Goal: Task Accomplishment & Management: Use online tool/utility

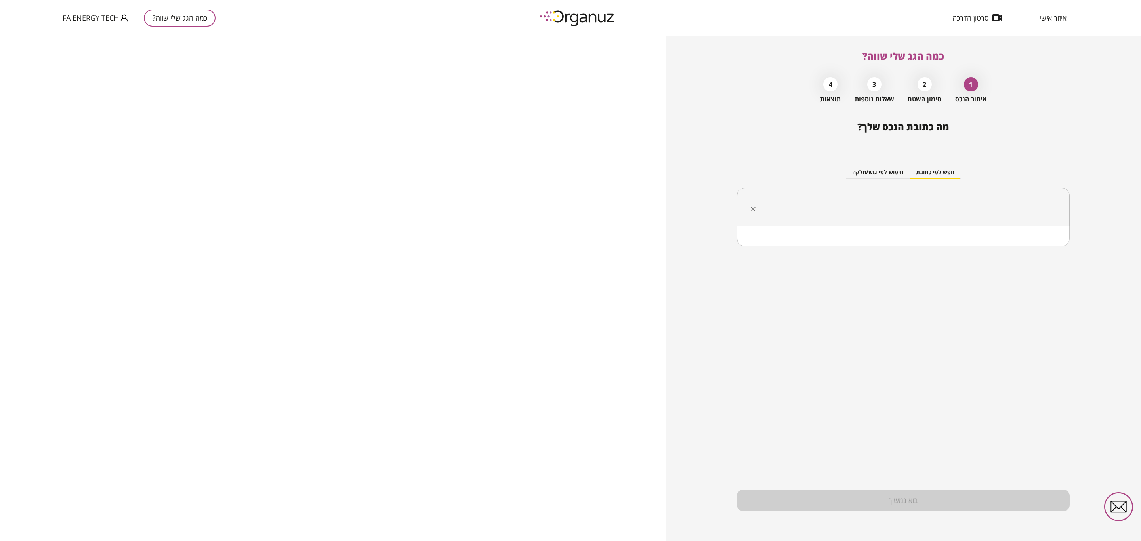
click at [887, 206] on input "text" at bounding box center [907, 207] width 308 height 20
click at [1043, 254] on ul "[PERSON_NAME]" at bounding box center [903, 246] width 312 height 21
click at [1043, 247] on li "[PERSON_NAME]" at bounding box center [903, 246] width 312 height 14
type input "****"
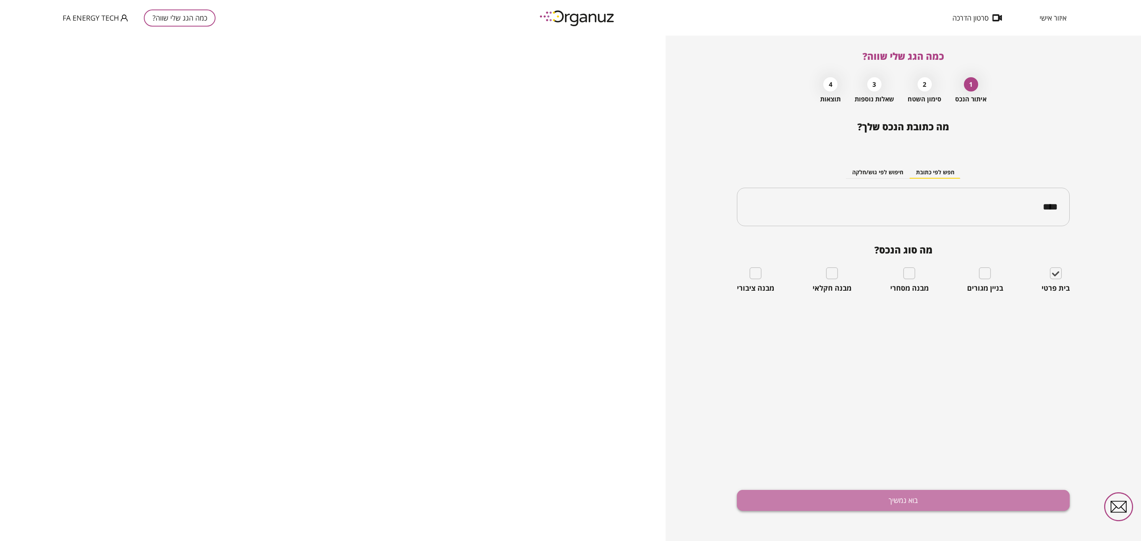
click at [879, 493] on button "בוא נמשיך" at bounding box center [903, 500] width 333 height 21
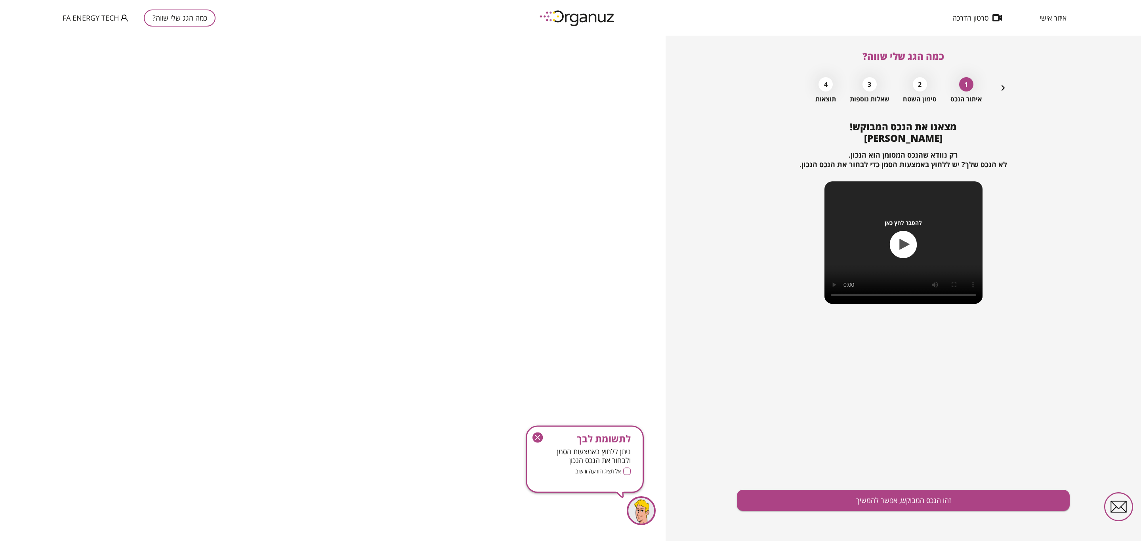
click at [879, 493] on button "זהו הנכס המבוקש, אפשר להמשיך" at bounding box center [903, 500] width 333 height 21
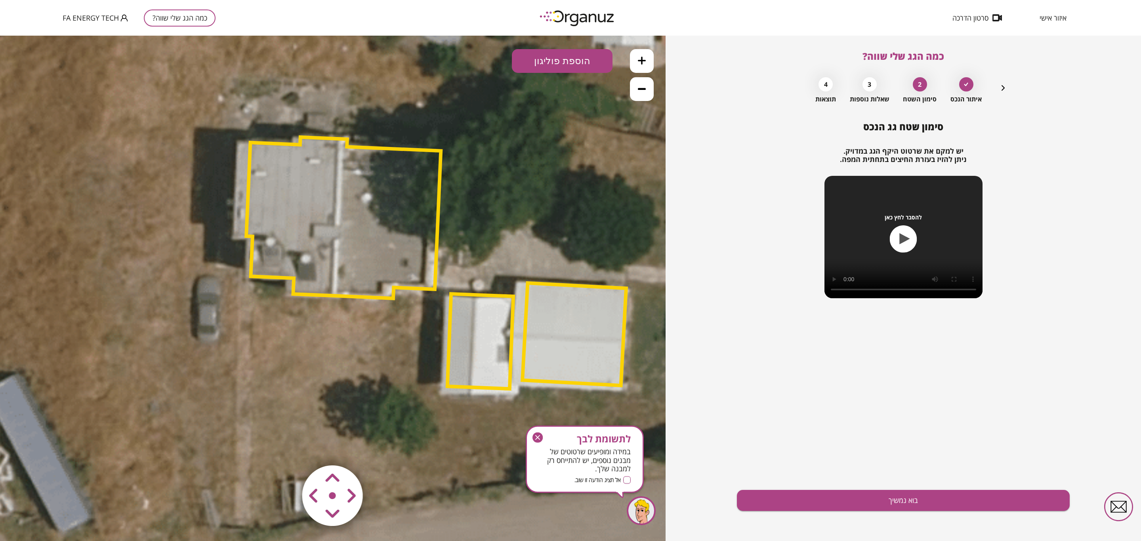
drag, startPoint x: 436, startPoint y: 252, endPoint x: 540, endPoint y: 227, distance: 106.5
click at [540, 227] on icon at bounding box center [436, 262] width 1204 height 1204
click at [549, 313] on polygon at bounding box center [575, 334] width 104 height 103
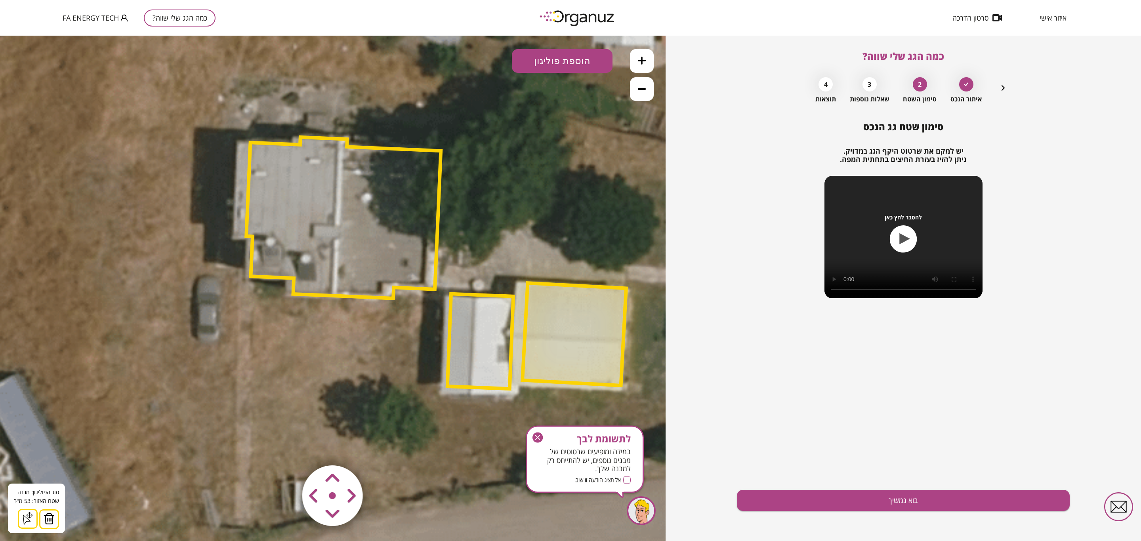
click at [56, 521] on button at bounding box center [49, 520] width 20 height 20
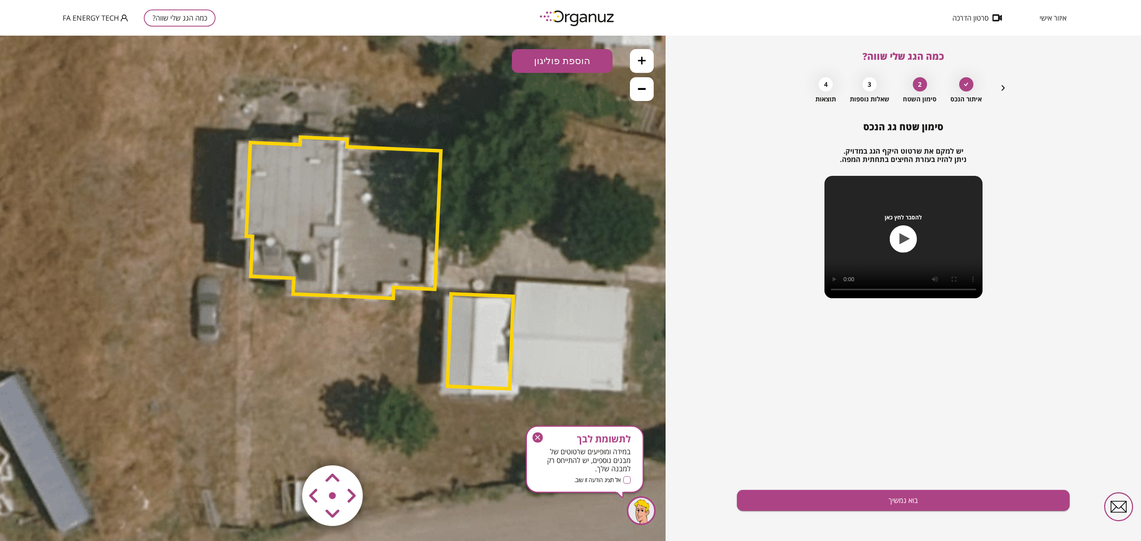
click at [495, 337] on polygon at bounding box center [480, 341] width 66 height 95
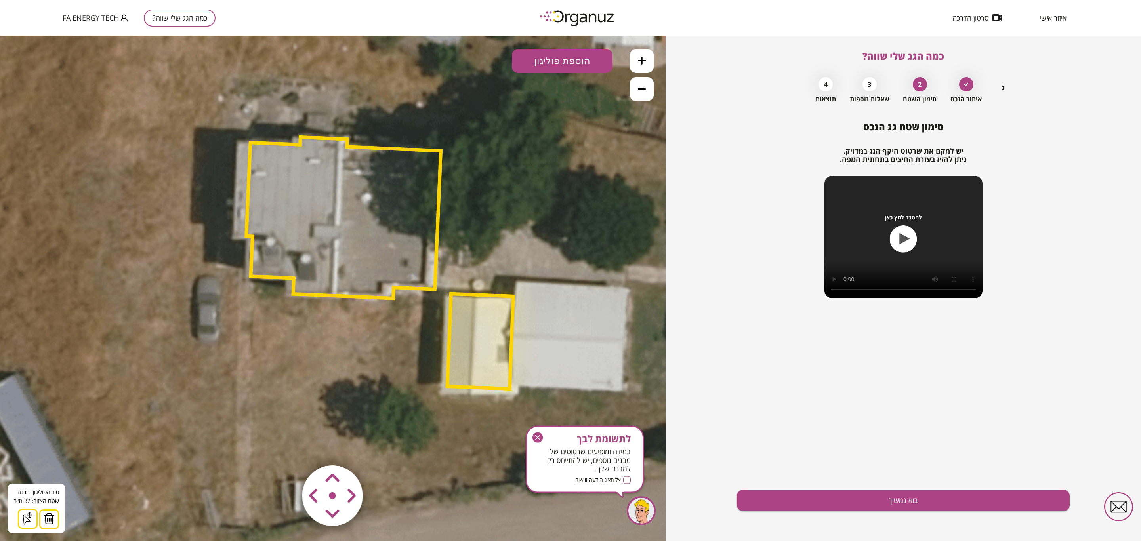
click at [50, 521] on img at bounding box center [49, 519] width 11 height 12
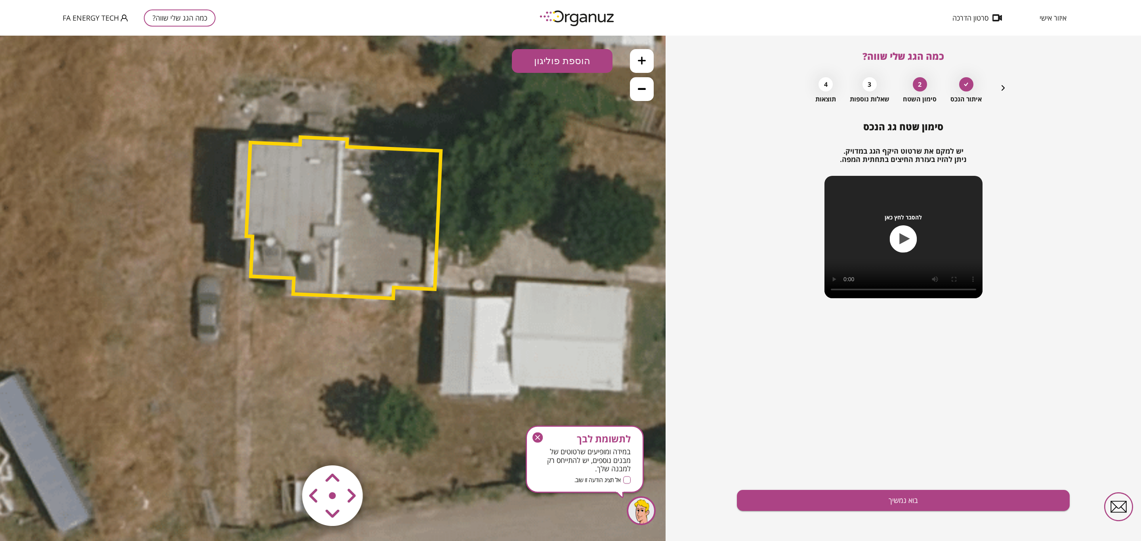
click at [346, 211] on polygon at bounding box center [344, 217] width 195 height 161
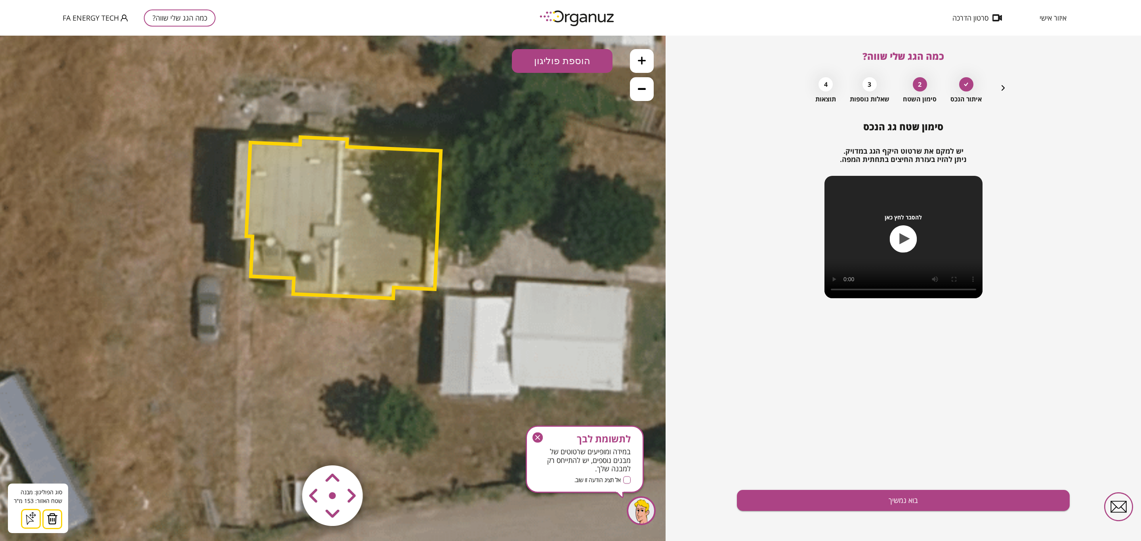
click at [52, 521] on img at bounding box center [52, 519] width 11 height 12
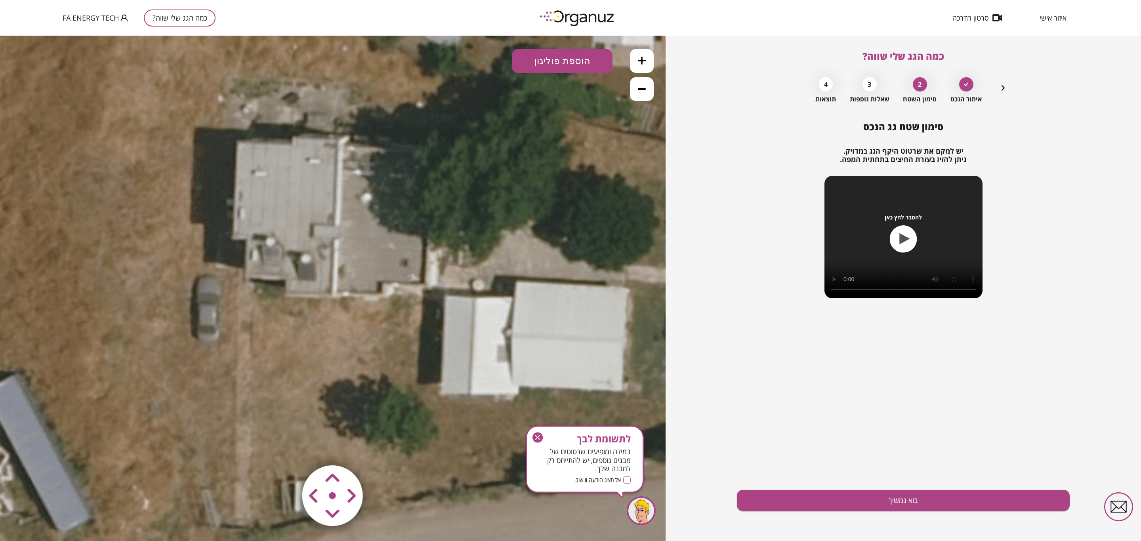
click at [593, 62] on button "הוספת פוליגון" at bounding box center [562, 61] width 101 height 24
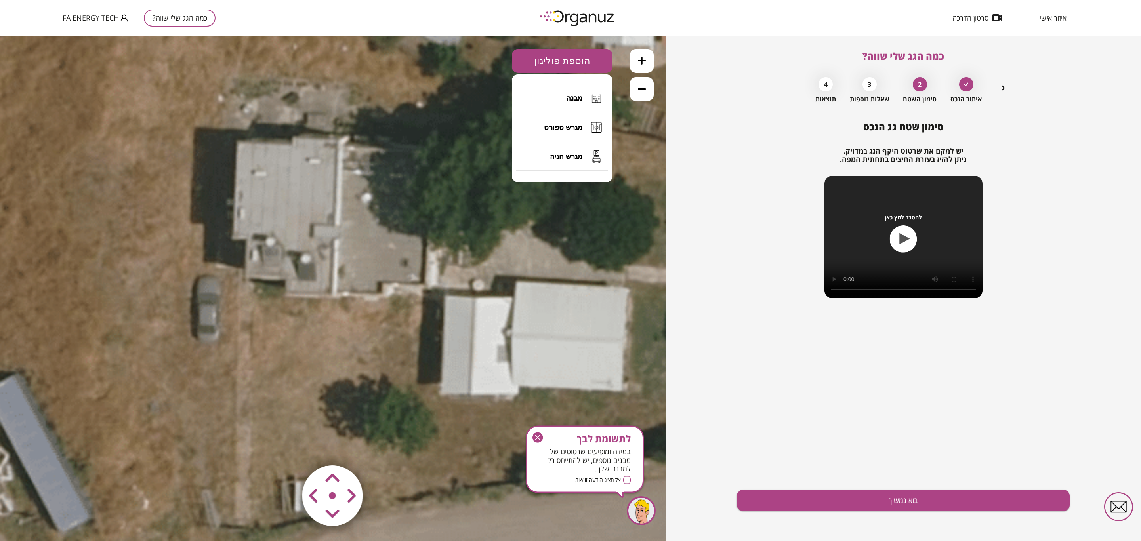
drag, startPoint x: 567, startPoint y: 90, endPoint x: 564, endPoint y: 124, distance: 33.9
click at [568, 89] on button "מבנה" at bounding box center [562, 98] width 92 height 28
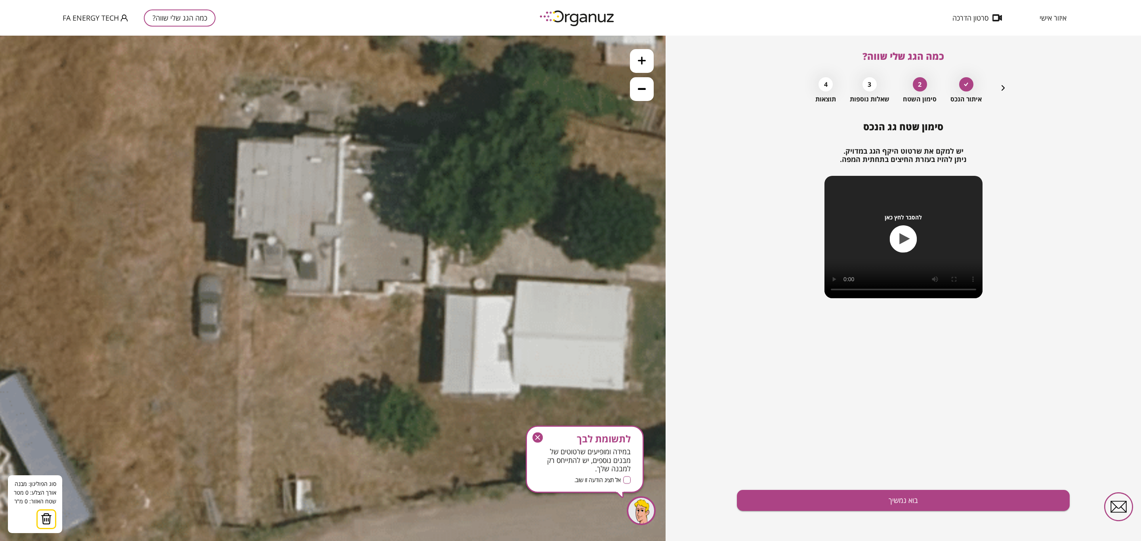
click at [519, 282] on icon at bounding box center [438, 261] width 1204 height 1204
click at [514, 336] on icon at bounding box center [438, 261] width 1204 height 1204
click at [623, 342] on polygon at bounding box center [569, 312] width 110 height 61
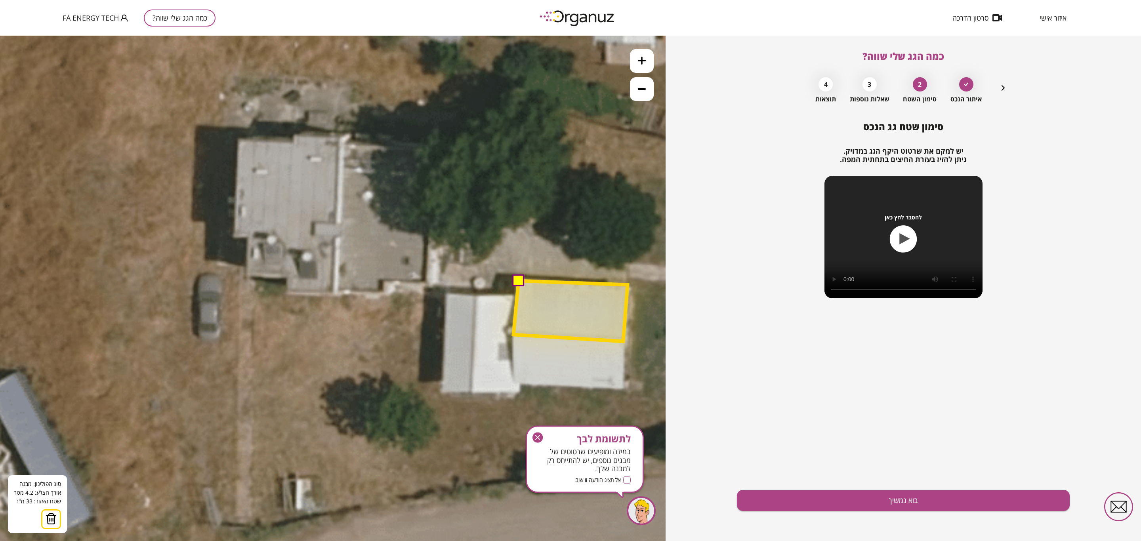
click at [628, 286] on polygon at bounding box center [571, 311] width 114 height 61
click at [625, 287] on polygon at bounding box center [570, 311] width 112 height 61
click at [518, 278] on button at bounding box center [518, 280] width 12 height 12
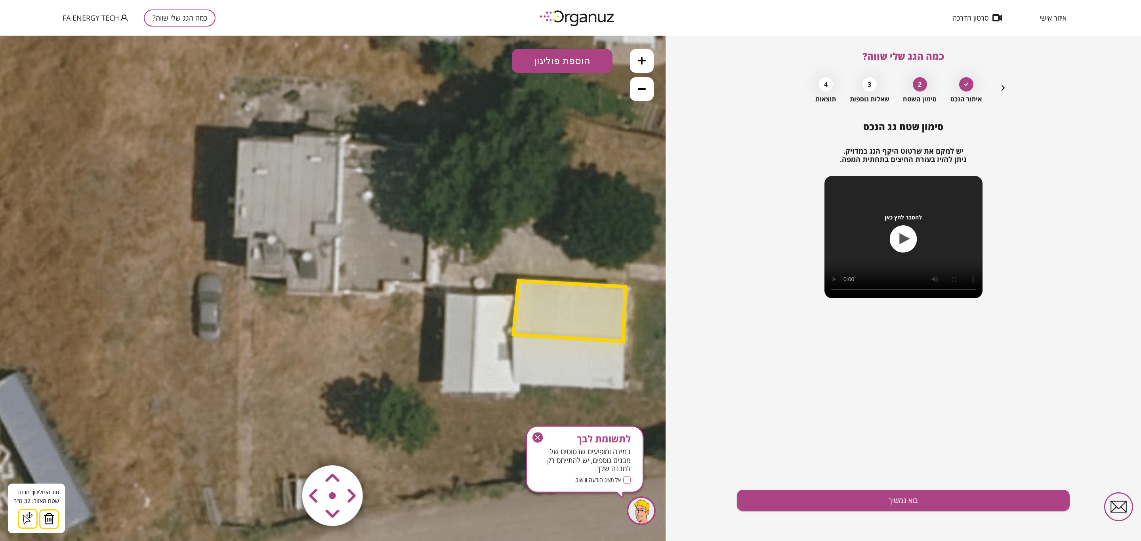
click at [596, 57] on button "הוספת פוליגון" at bounding box center [562, 61] width 101 height 24
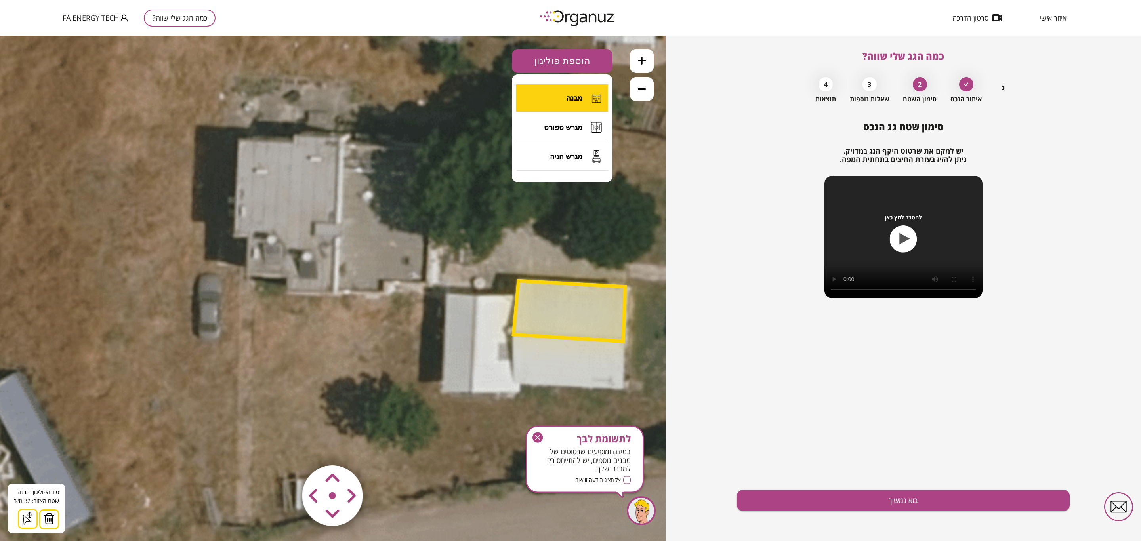
click at [559, 92] on button "מבנה" at bounding box center [562, 98] width 92 height 28
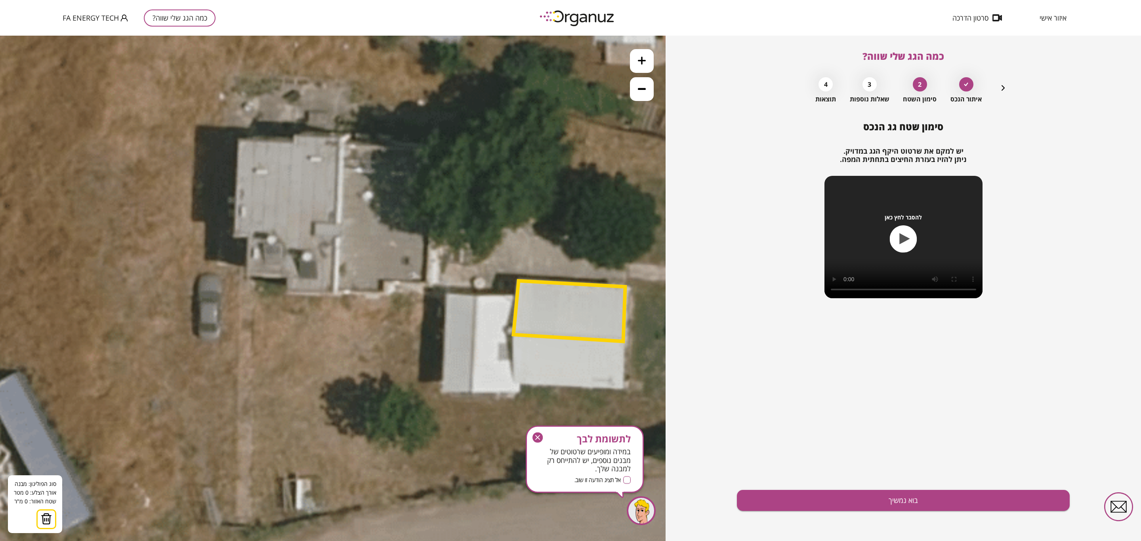
drag, startPoint x: 513, startPoint y: 335, endPoint x: 515, endPoint y: 361, distance: 25.5
click at [514, 339] on polygon at bounding box center [570, 311] width 112 height 61
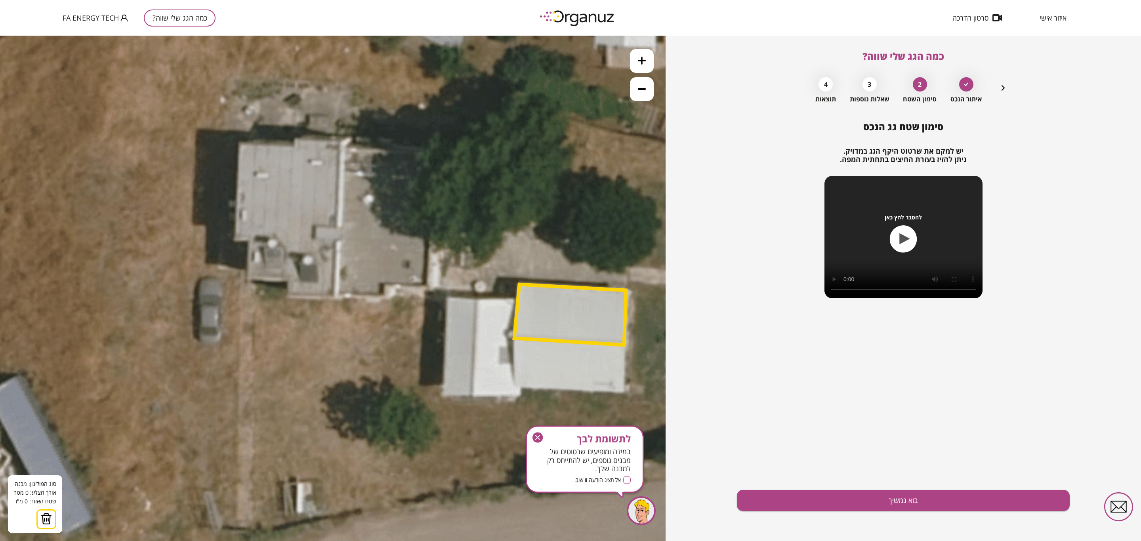
click at [514, 338] on polygon at bounding box center [570, 315] width 112 height 61
click at [514, 388] on icon at bounding box center [438, 264] width 1204 height 1204
click at [625, 392] on polygon at bounding box center [570, 365] width 112 height 54
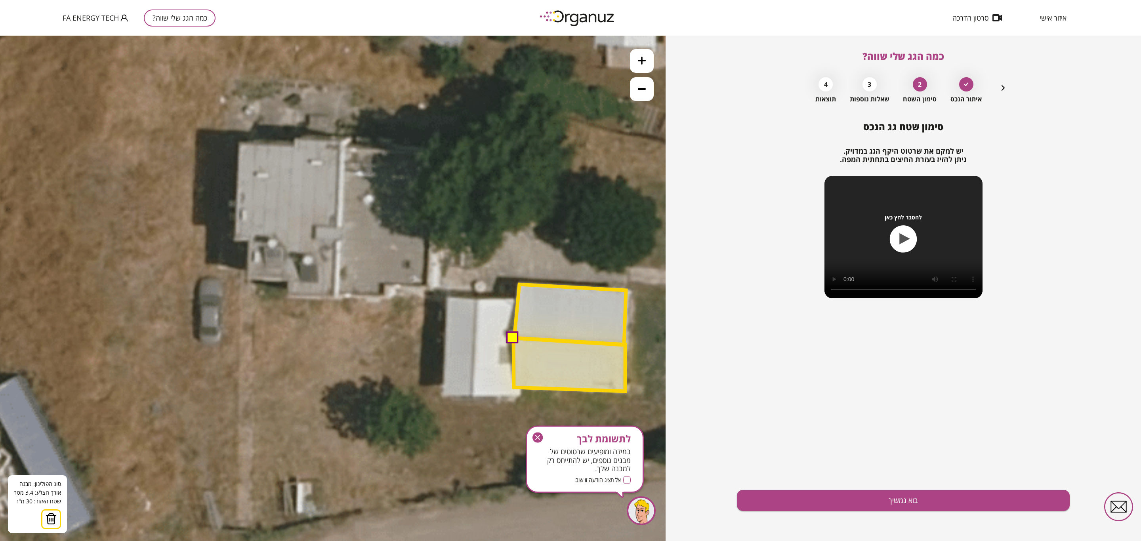
click at [625, 345] on polygon at bounding box center [570, 365] width 112 height 54
click at [511, 338] on button at bounding box center [513, 337] width 12 height 12
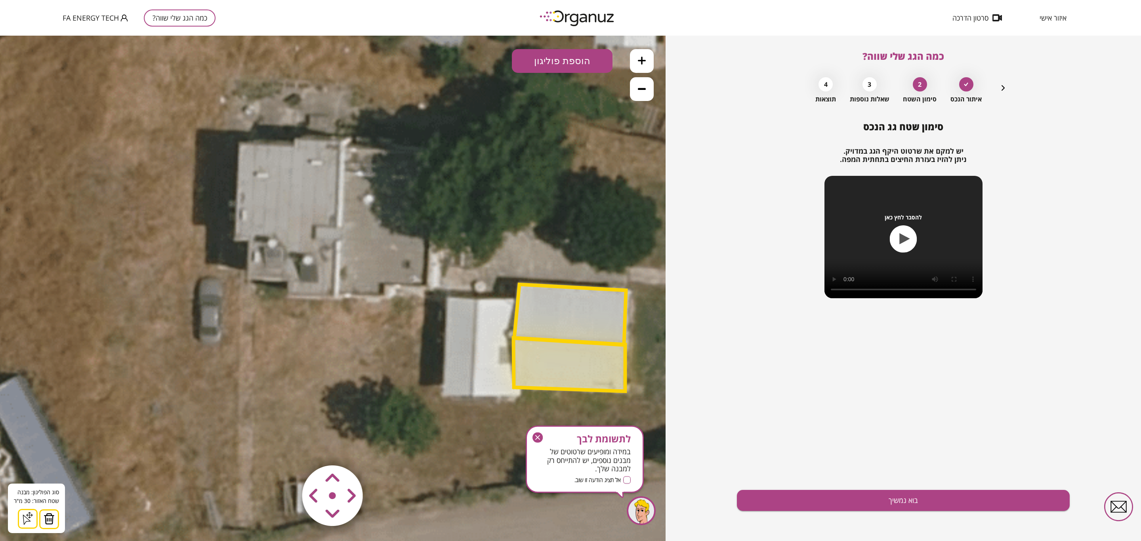
click at [554, 55] on button "הוספת פוליגון" at bounding box center [562, 61] width 101 height 24
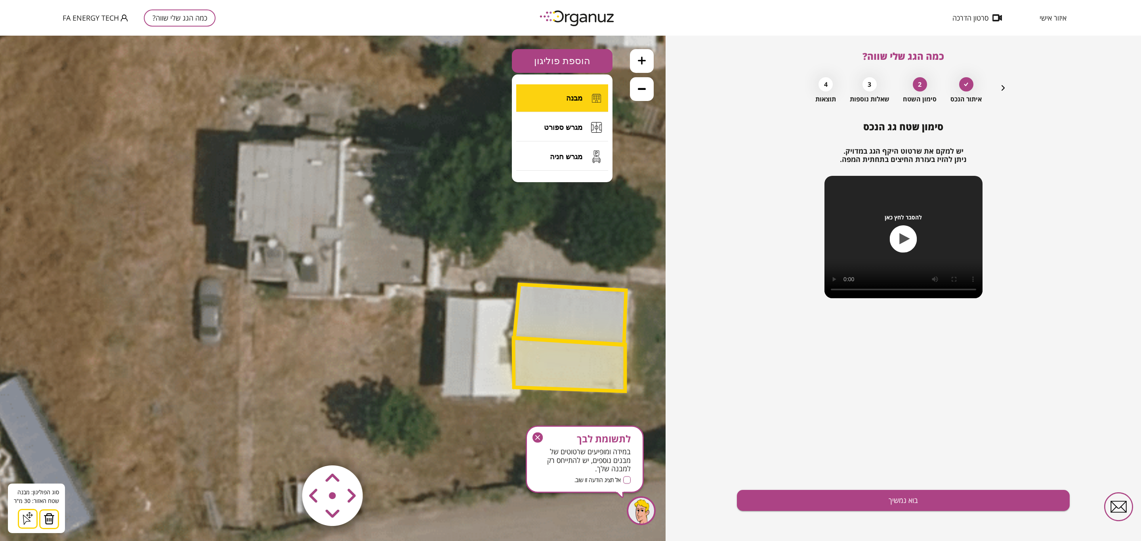
click at [573, 103] on button "מבנה" at bounding box center [562, 98] width 92 height 28
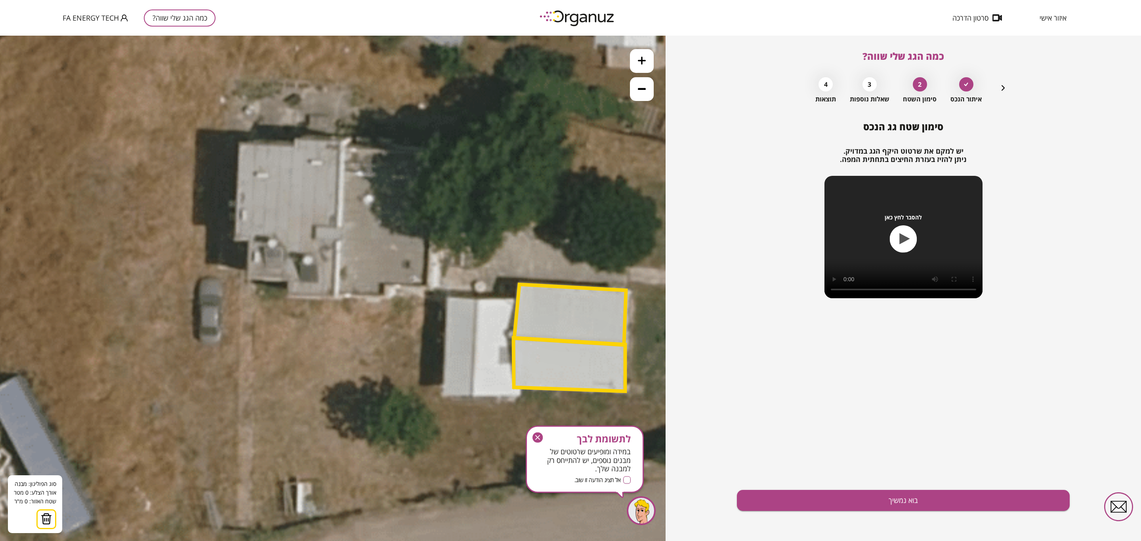
click at [476, 300] on icon at bounding box center [438, 264] width 1204 height 1204
click at [473, 397] on polygon at bounding box center [474, 348] width 3 height 97
click at [512, 395] on polygon at bounding box center [492, 348] width 39 height 97
click at [514, 300] on polygon at bounding box center [493, 348] width 41 height 97
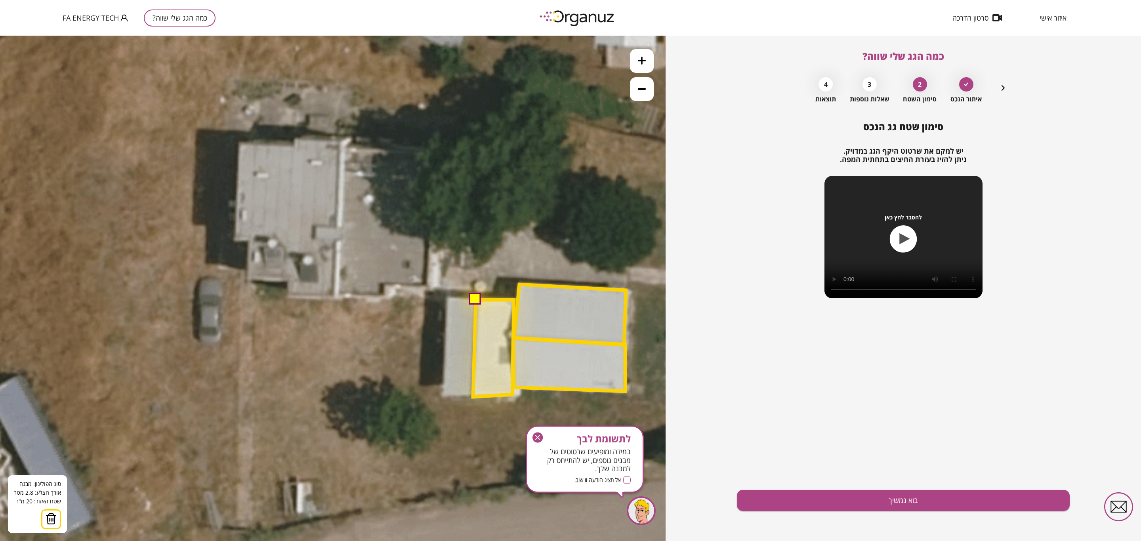
click at [476, 300] on button at bounding box center [475, 299] width 12 height 12
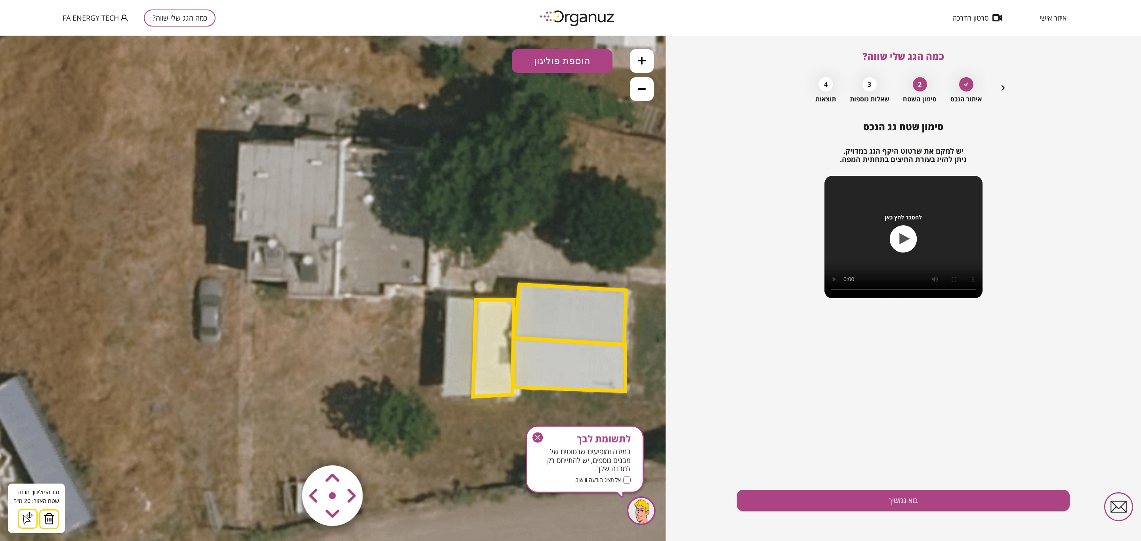
click at [568, 61] on button "הוספת פוליגון" at bounding box center [562, 61] width 101 height 24
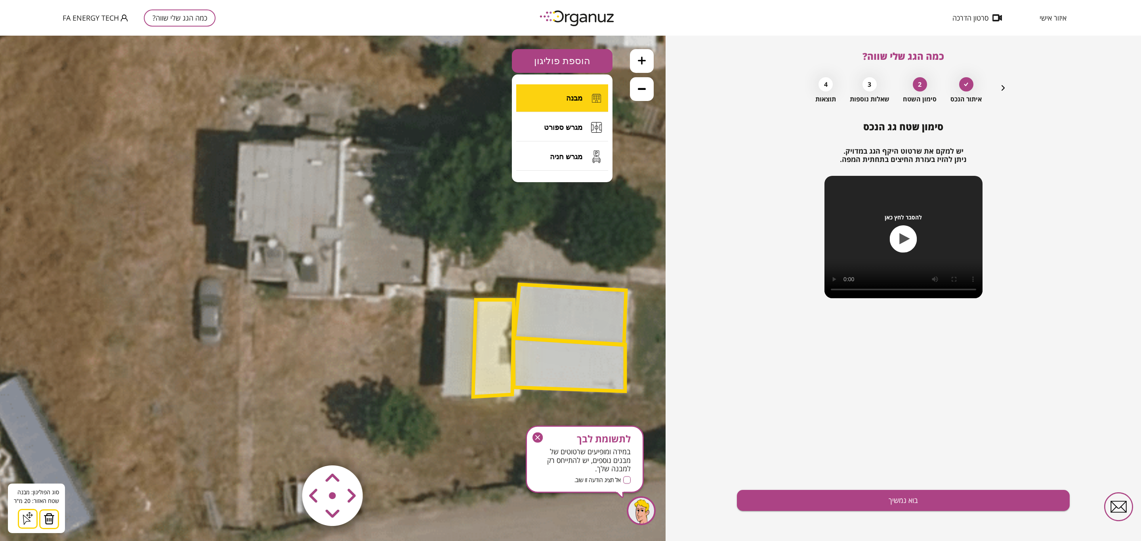
click at [571, 99] on span "מבנה" at bounding box center [574, 98] width 16 height 9
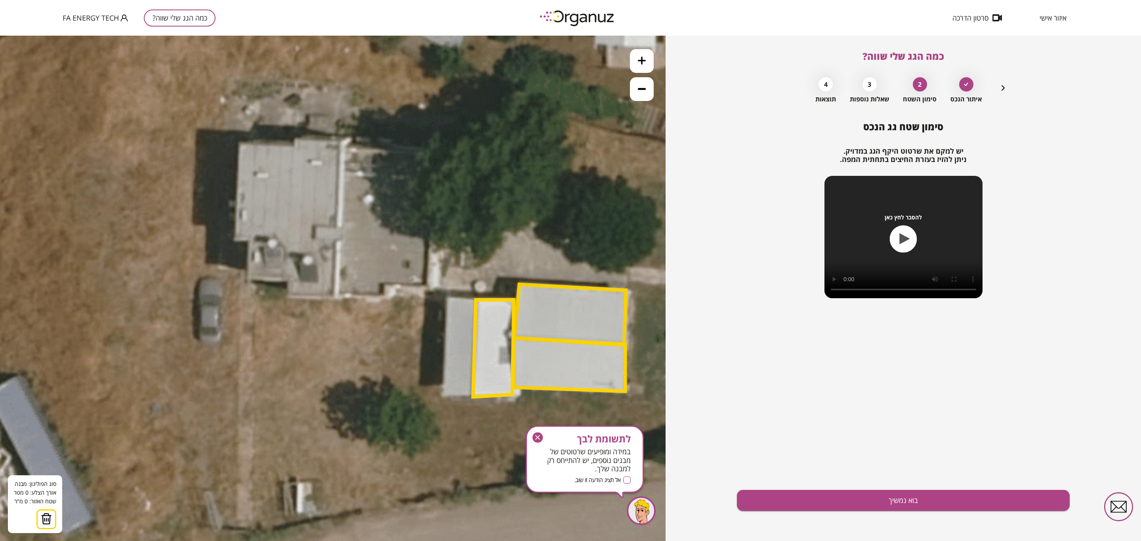
click at [446, 298] on icon at bounding box center [438, 264] width 1204 height 1204
click at [477, 301] on polygon at bounding box center [461, 299] width 31 height 3
click at [472, 400] on polygon at bounding box center [461, 349] width 31 height 102
click at [442, 398] on polygon at bounding box center [459, 349] width 35 height 102
click at [446, 294] on button at bounding box center [446, 297] width 12 height 12
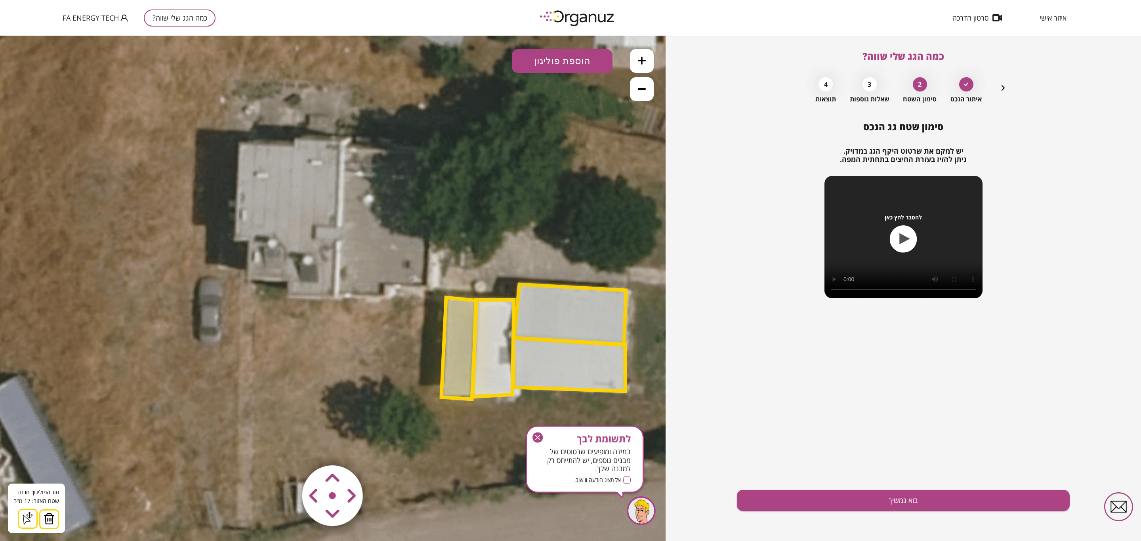
click at [559, 57] on button "הוספת פוליגון" at bounding box center [562, 61] width 101 height 24
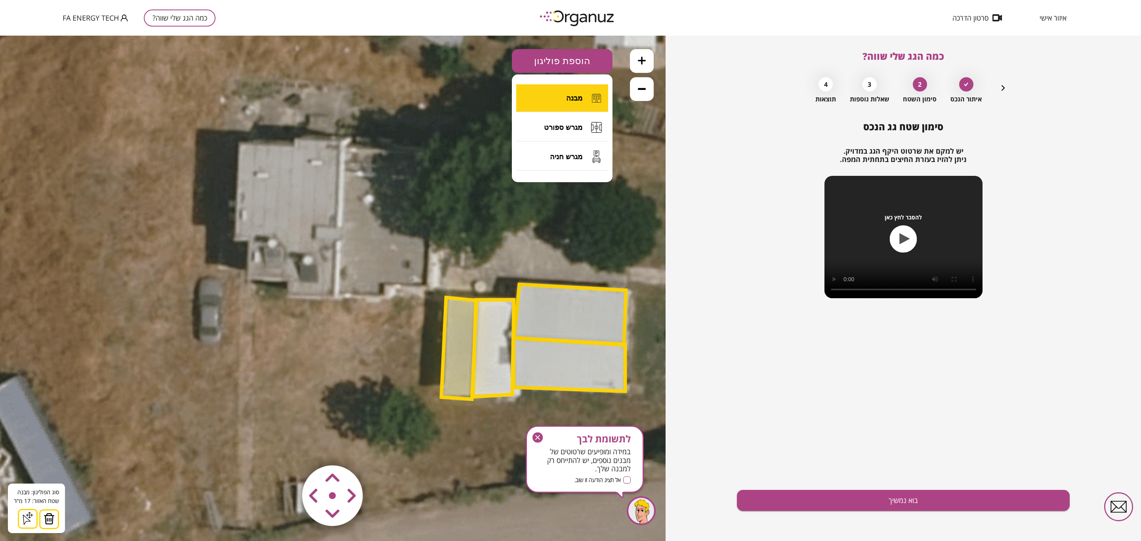
click at [590, 93] on img at bounding box center [596, 98] width 15 height 16
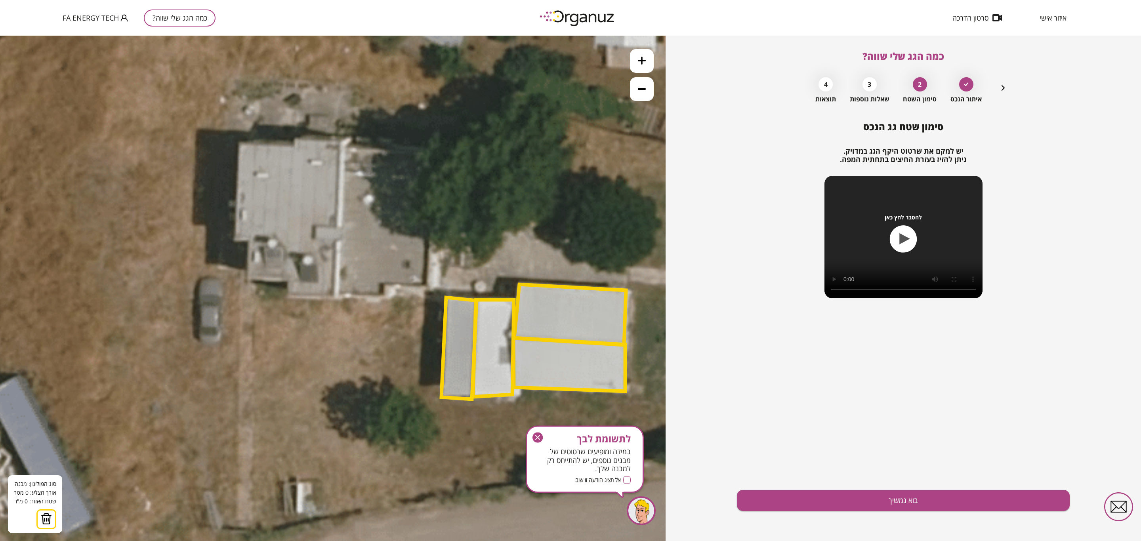
click at [241, 145] on icon at bounding box center [438, 264] width 1204 height 1204
click at [297, 149] on polygon at bounding box center [269, 146] width 56 height 3
click at [297, 140] on polygon at bounding box center [269, 144] width 56 height 9
click at [340, 141] on icon at bounding box center [438, 264] width 1204 height 1204
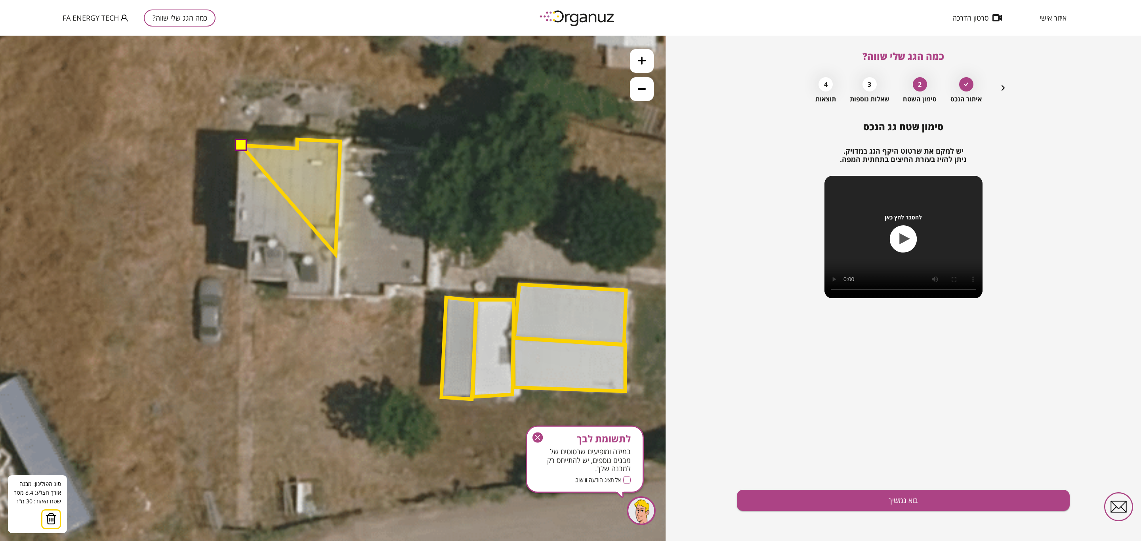
click at [336, 254] on polygon at bounding box center [290, 197] width 99 height 115
click at [287, 250] on polygon at bounding box center [290, 197] width 99 height 115
click at [288, 243] on polygon at bounding box center [290, 197] width 99 height 115
click at [236, 243] on polygon at bounding box center [288, 197] width 105 height 115
click at [241, 144] on button at bounding box center [241, 145] width 12 height 12
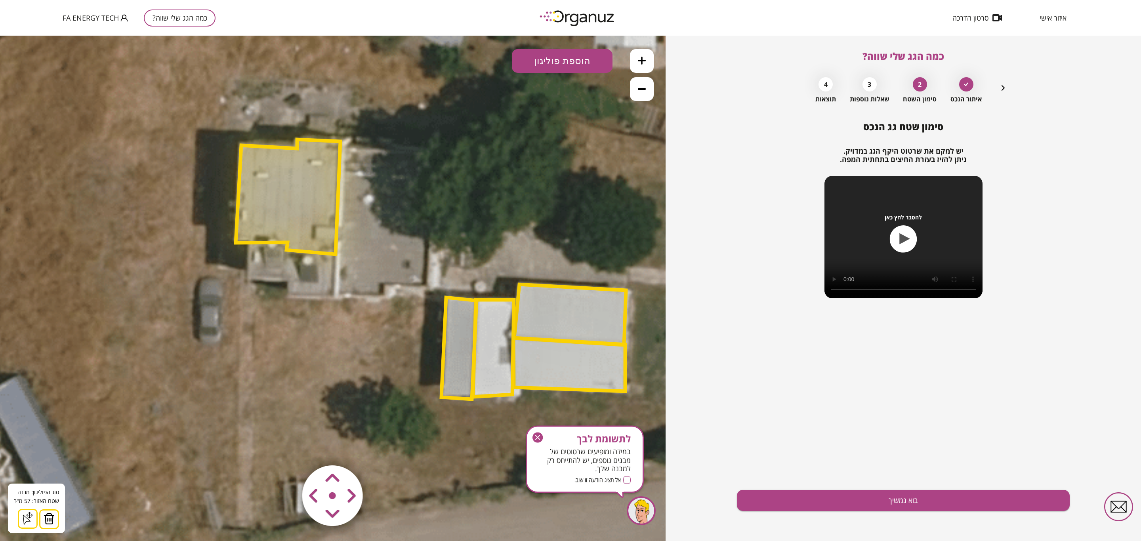
click at [562, 56] on button "הוספת פוליגון" at bounding box center [562, 61] width 101 height 24
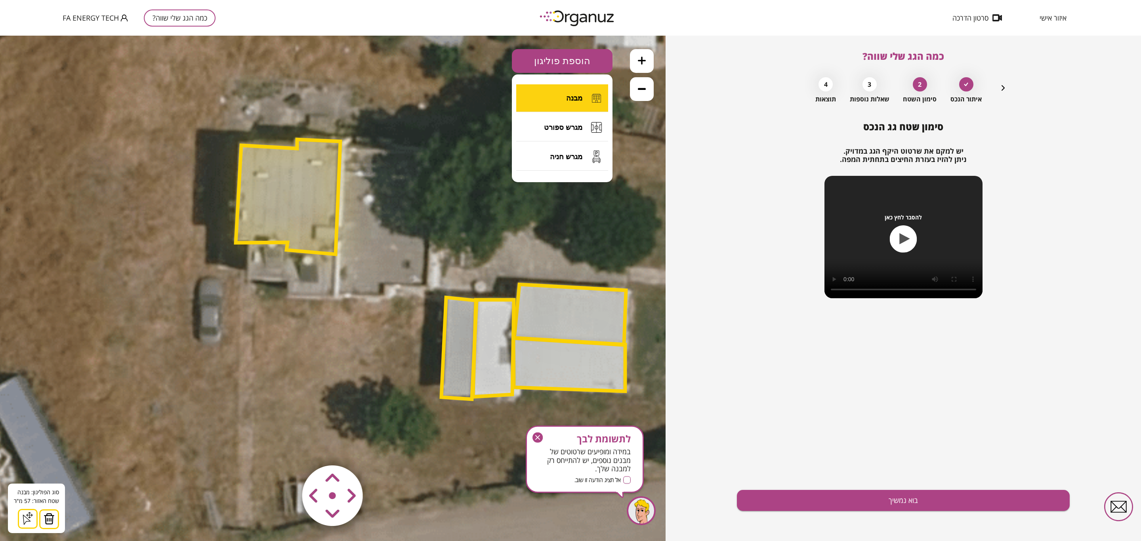
click at [556, 97] on button "מבנה" at bounding box center [562, 98] width 92 height 28
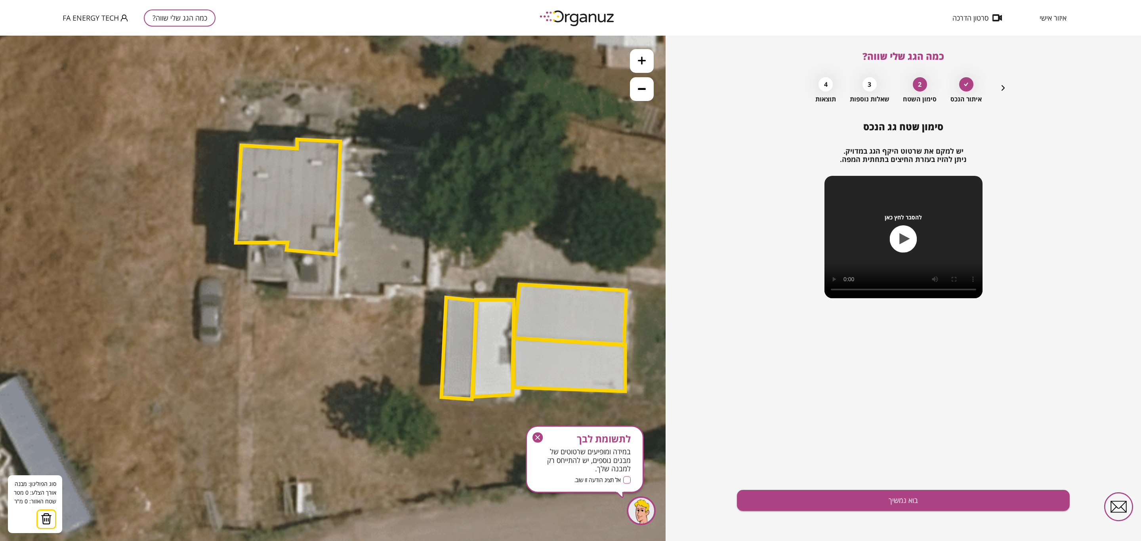
drag, startPoint x: 343, startPoint y: 149, endPoint x: 350, endPoint y: 149, distance: 6.7
click at [343, 149] on icon at bounding box center [438, 264] width 1204 height 1204
click at [343, 151] on icon at bounding box center [438, 264] width 1204 height 1204
click at [427, 152] on polygon at bounding box center [385, 151] width 84 height 1
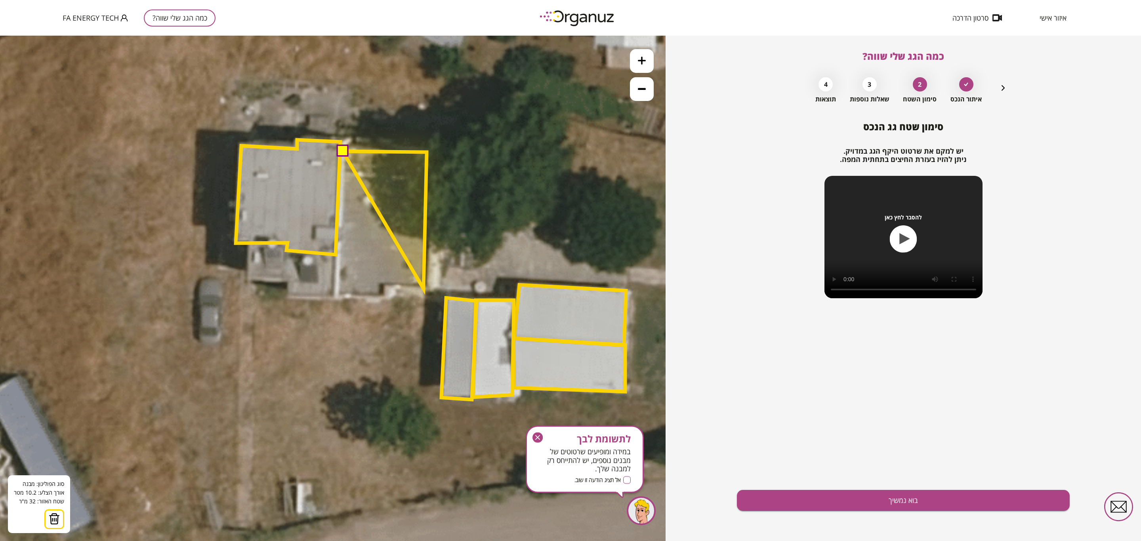
click at [424, 289] on polygon at bounding box center [385, 220] width 84 height 138
click at [380, 285] on polygon at bounding box center [385, 220] width 84 height 138
click at [380, 298] on polygon at bounding box center [385, 224] width 84 height 146
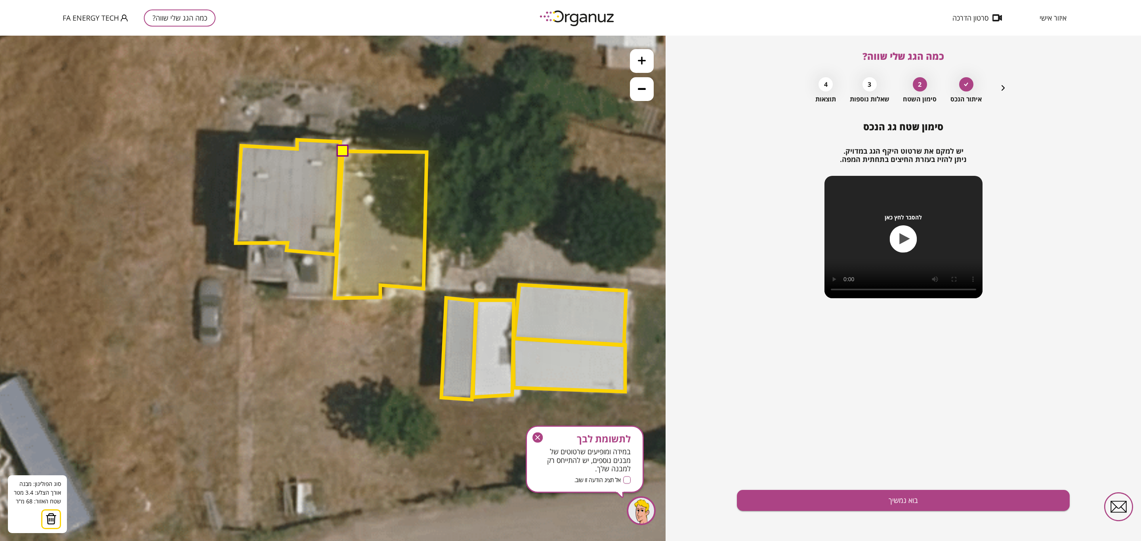
click at [335, 298] on polygon at bounding box center [381, 224] width 92 height 147
click at [342, 148] on button at bounding box center [342, 151] width 12 height 12
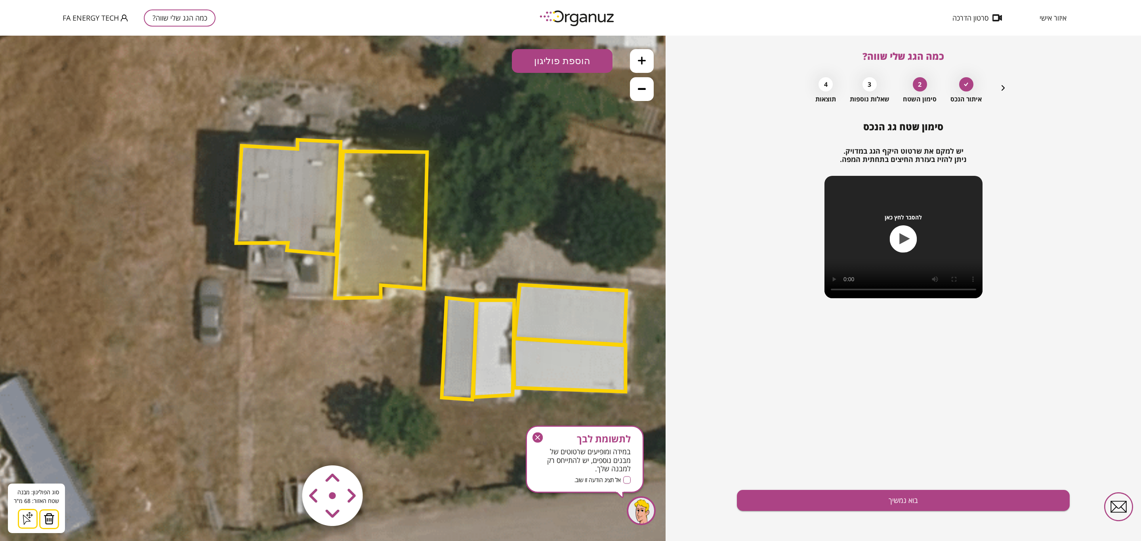
click at [577, 307] on polygon at bounding box center [571, 315] width 112 height 61
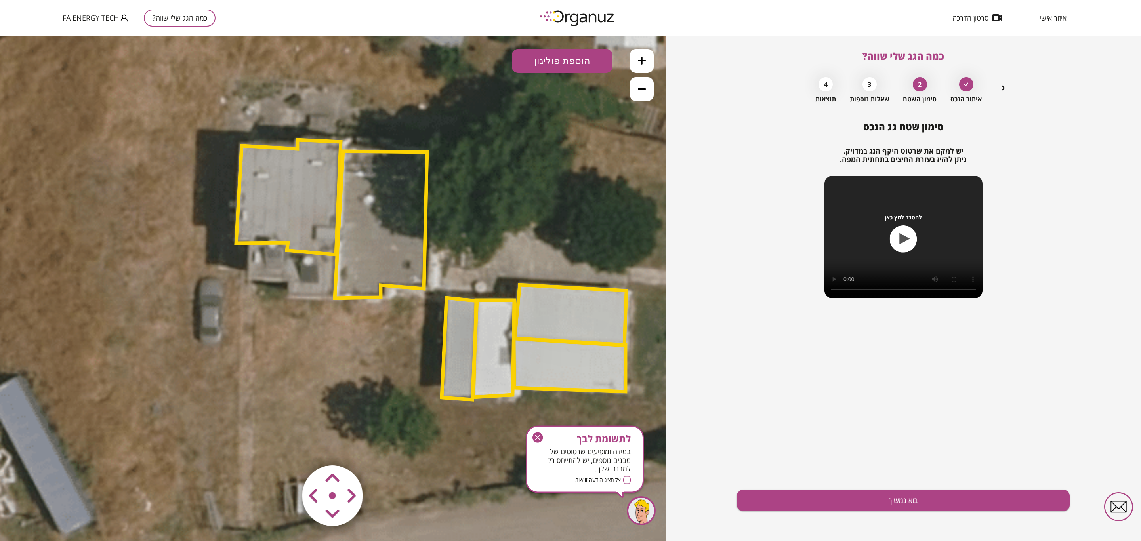
click at [583, 308] on polygon at bounding box center [571, 315] width 112 height 61
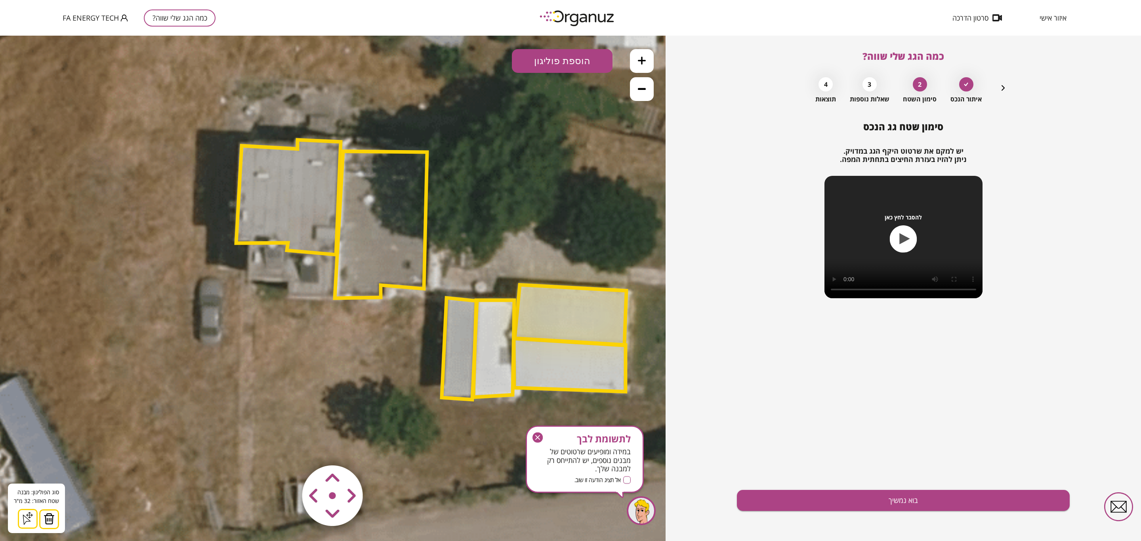
click at [598, 364] on polygon at bounding box center [570, 365] width 112 height 54
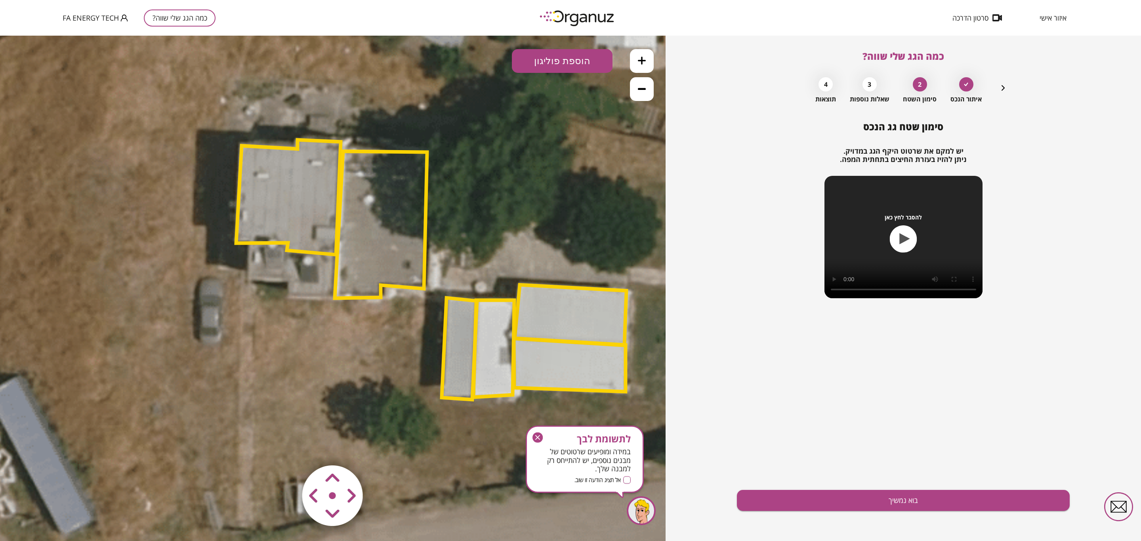
click at [587, 378] on polygon at bounding box center [570, 365] width 112 height 54
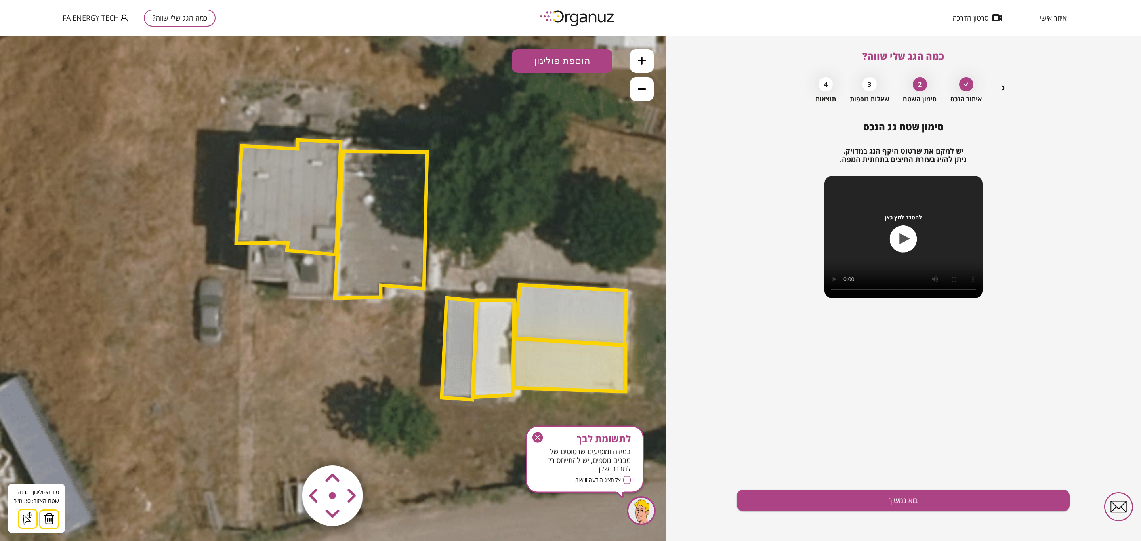
click at [502, 358] on polygon at bounding box center [494, 348] width 41 height 97
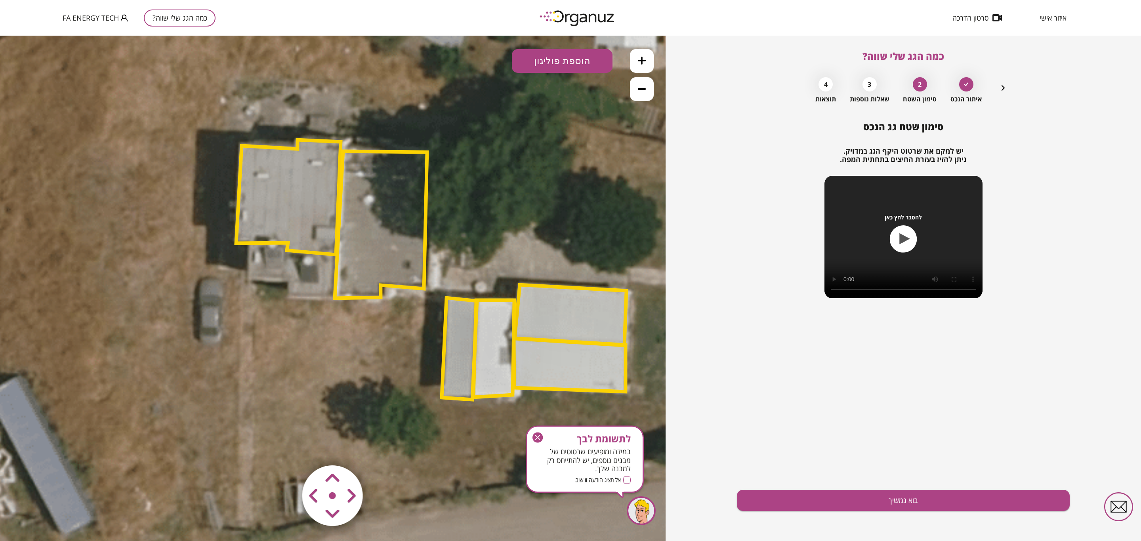
click at [502, 358] on polygon at bounding box center [494, 348] width 41 height 97
click at [470, 358] on polygon at bounding box center [459, 349] width 35 height 102
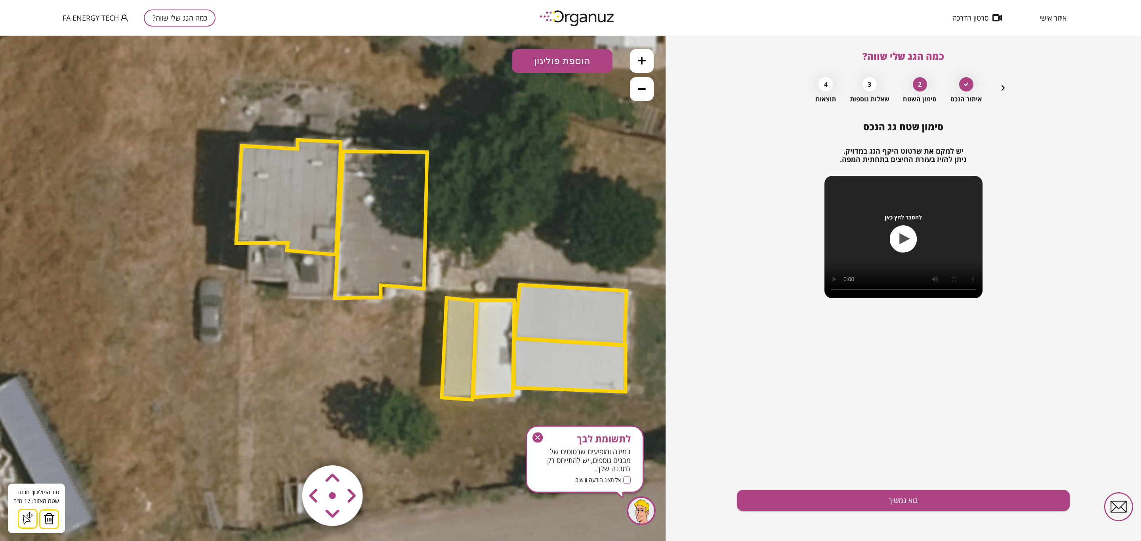
click at [371, 207] on polygon at bounding box center [381, 224] width 92 height 147
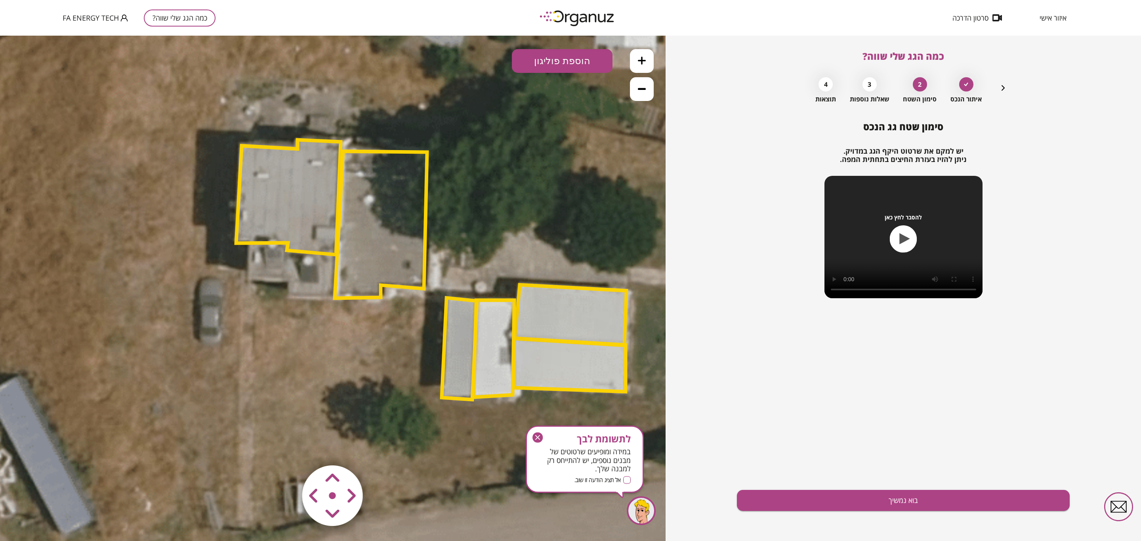
click at [371, 207] on polygon at bounding box center [381, 224] width 92 height 147
click at [300, 213] on polygon at bounding box center [288, 197] width 105 height 115
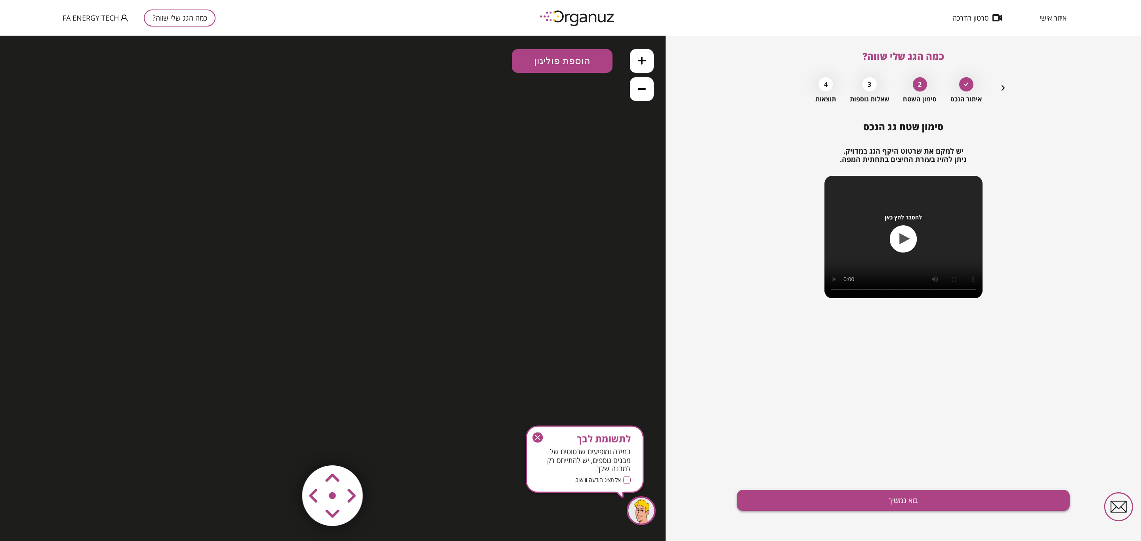
click at [955, 496] on button "בוא נמשיך" at bounding box center [903, 500] width 333 height 21
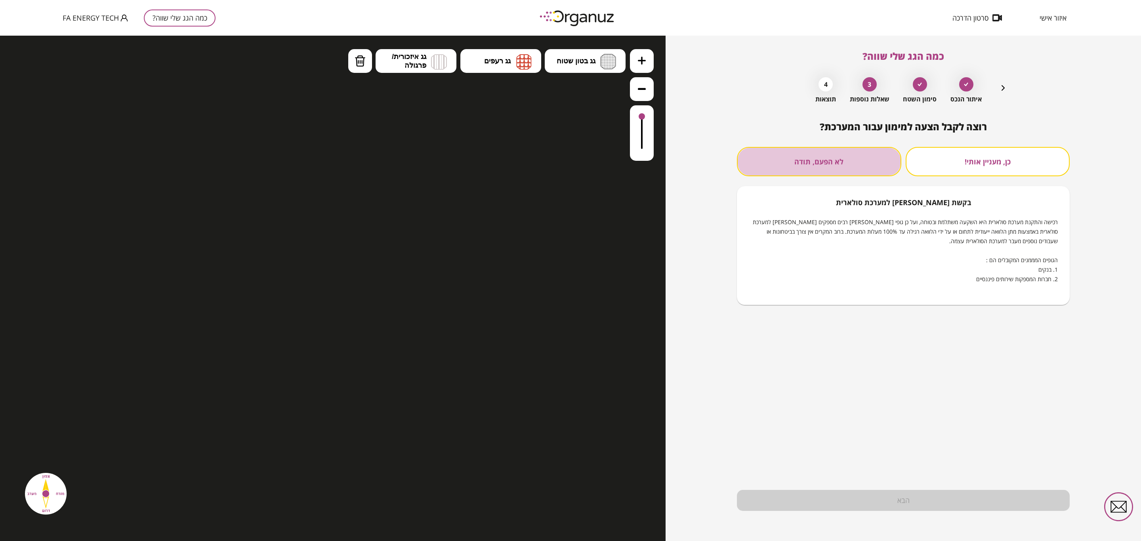
click at [822, 161] on button "לא הפעם, תודה" at bounding box center [819, 161] width 164 height 29
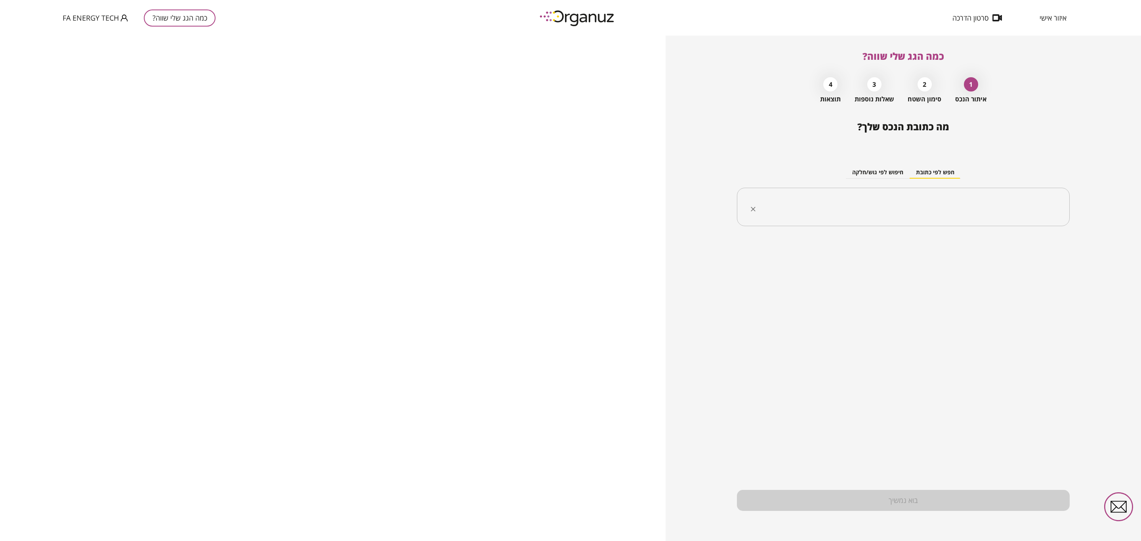
click at [811, 195] on div "​" at bounding box center [903, 207] width 333 height 39
click at [968, 247] on li "[PERSON_NAME]" at bounding box center [903, 246] width 312 height 14
type input "****"
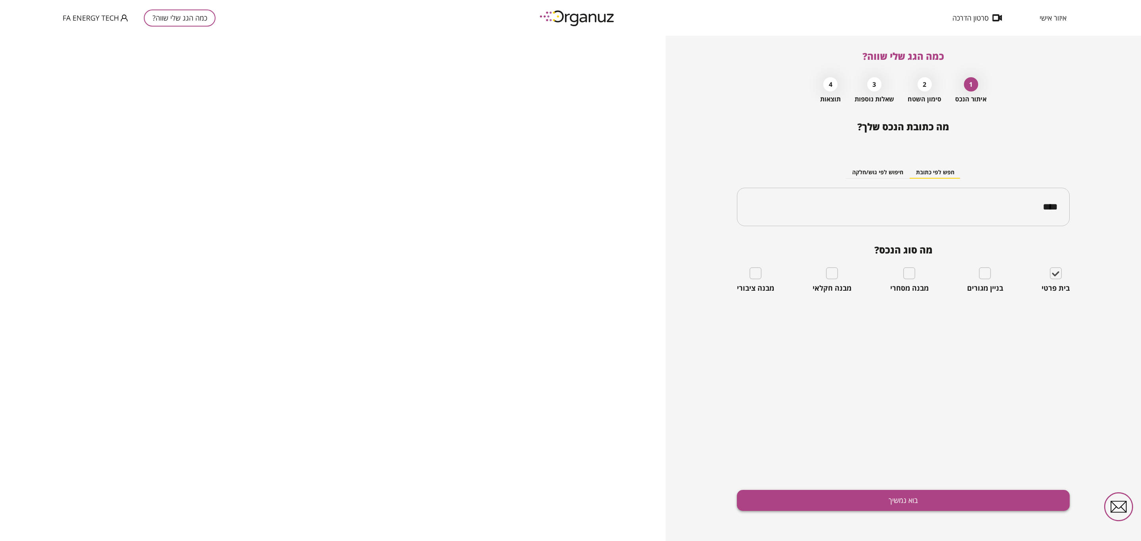
click at [989, 495] on button "בוא נמשיך" at bounding box center [903, 500] width 333 height 21
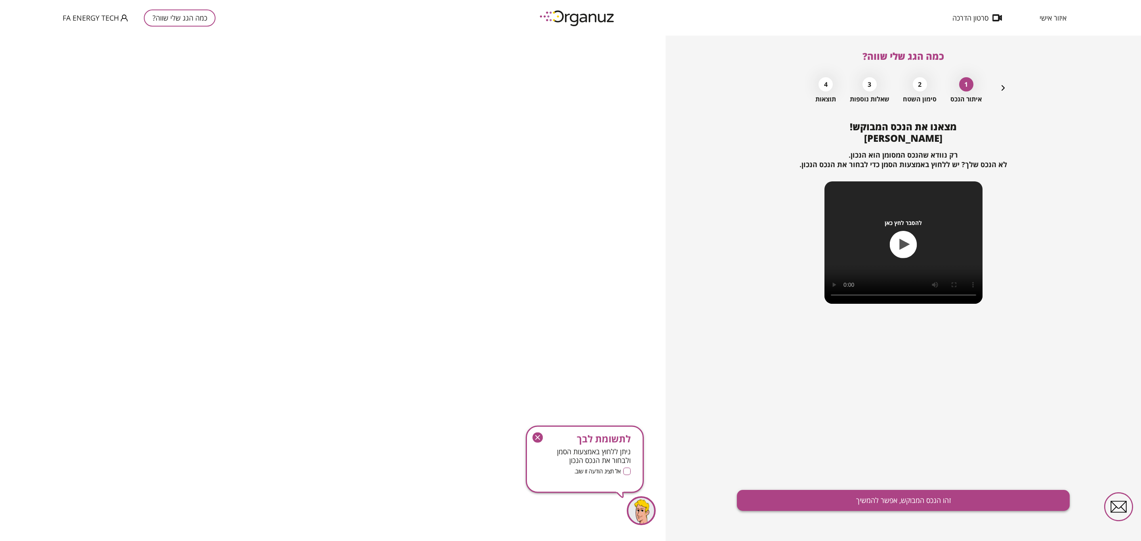
click at [883, 497] on button "זהו הנכס המבוקש, אפשר להמשיך" at bounding box center [903, 500] width 333 height 21
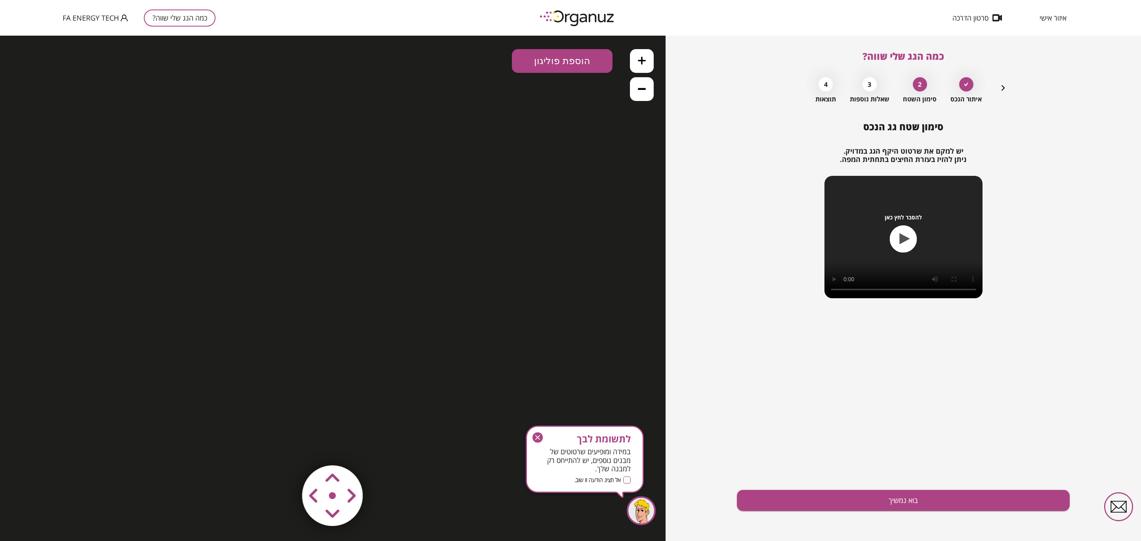
click at [539, 436] on icon "button" at bounding box center [537, 438] width 5 height 5
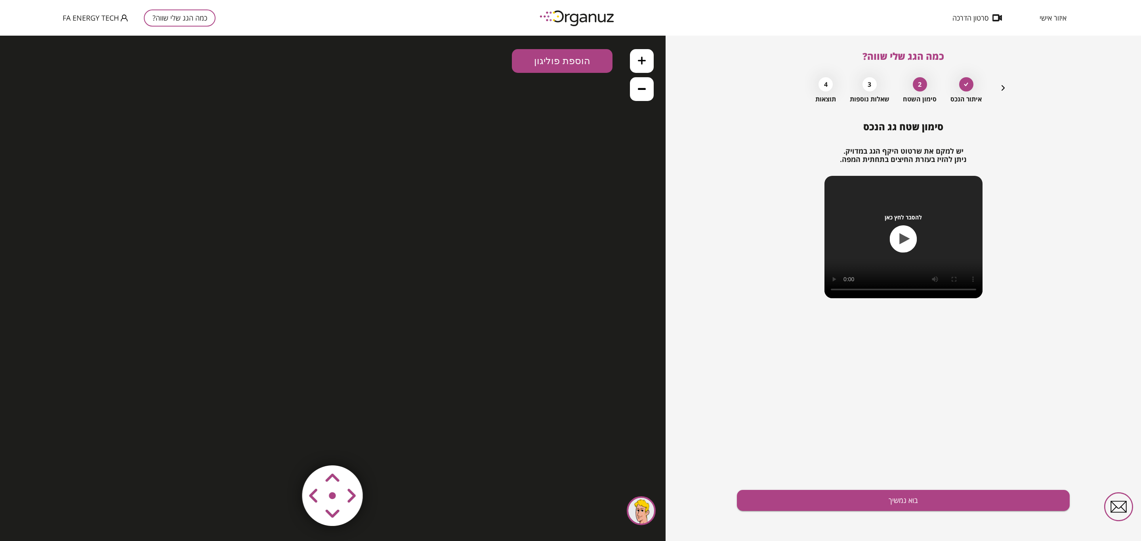
drag, startPoint x: 345, startPoint y: 302, endPoint x: 475, endPoint y: 267, distance: 134.8
click at [475, 267] on div ".st0 { fill: #FFFFFF; } 10" at bounding box center [333, 289] width 666 height 506
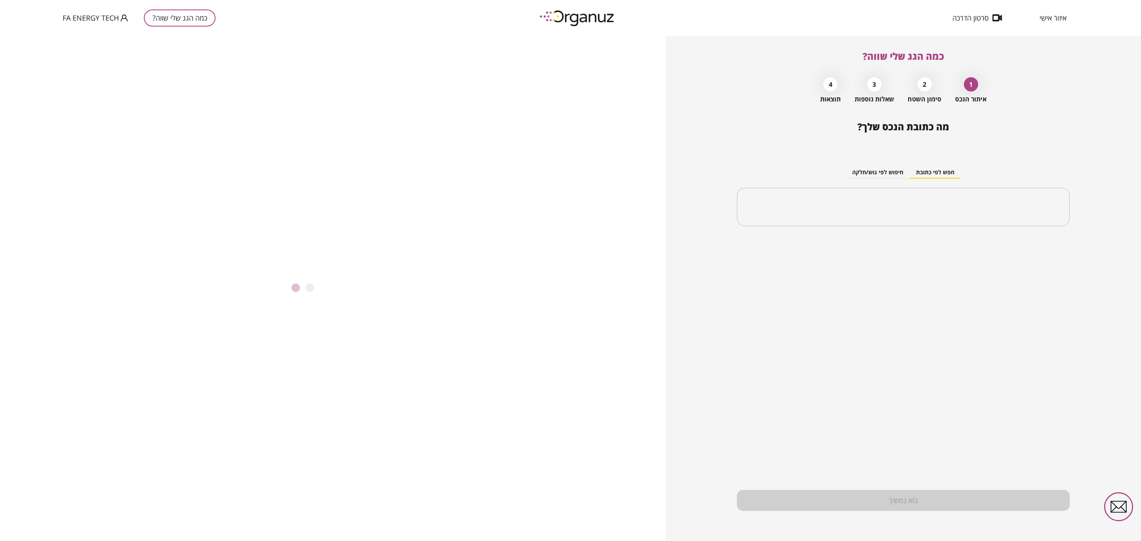
click at [977, 180] on div "חפש לפי כתובת חיפוש לפי גוש/חלקה ​" at bounding box center [903, 190] width 333 height 86
click at [975, 191] on div "​" at bounding box center [903, 207] width 333 height 39
click at [827, 203] on input "text" at bounding box center [907, 207] width 308 height 20
type input "*"
click at [1024, 249] on li "גדיש" at bounding box center [903, 246] width 312 height 14
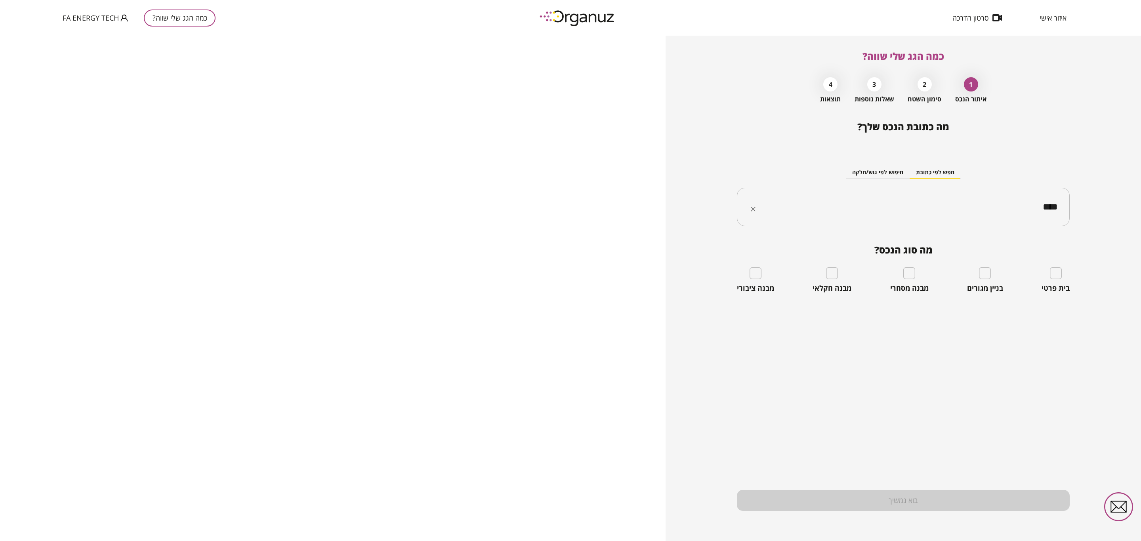
type input "****"
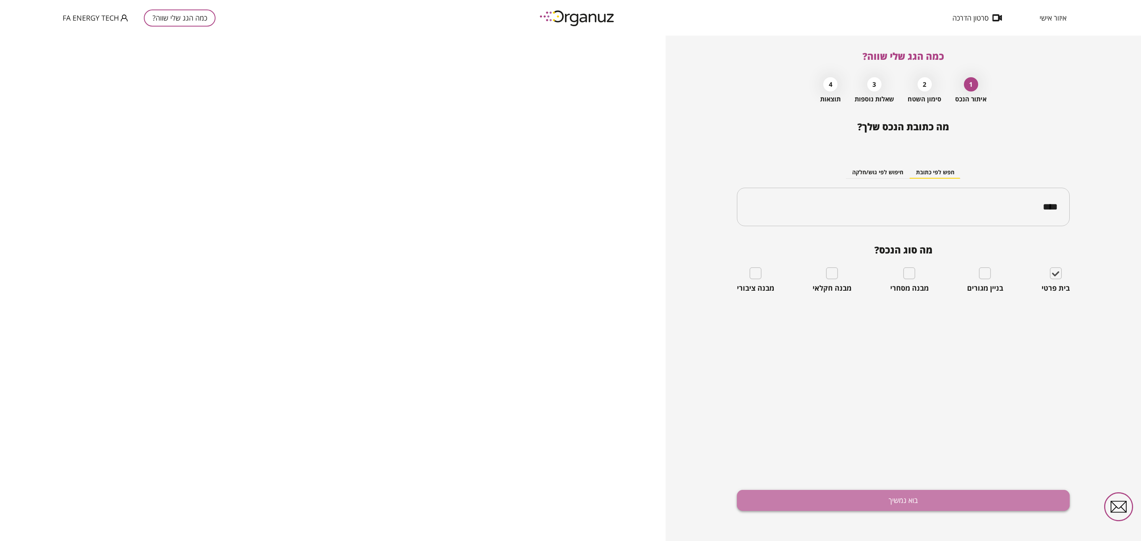
click at [871, 498] on button "בוא נמשיך" at bounding box center [903, 500] width 333 height 21
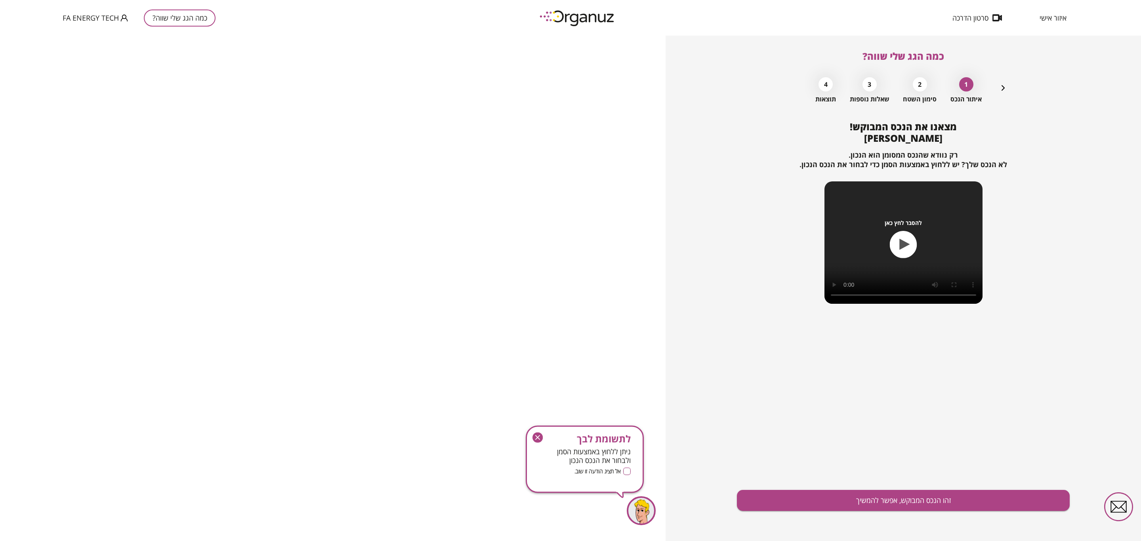
click at [871, 498] on button "זהו הנכס המבוקש, אפשר להמשיך" at bounding box center [903, 500] width 333 height 21
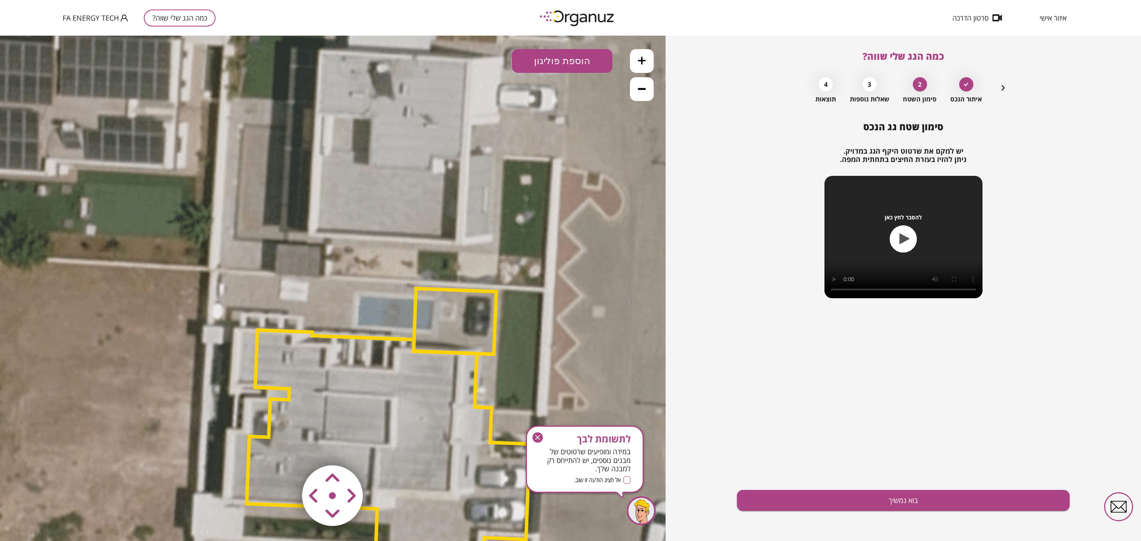
drag, startPoint x: 368, startPoint y: 371, endPoint x: 412, endPoint y: 516, distance: 151.6
click at [412, 516] on polygon at bounding box center [391, 443] width 288 height 227
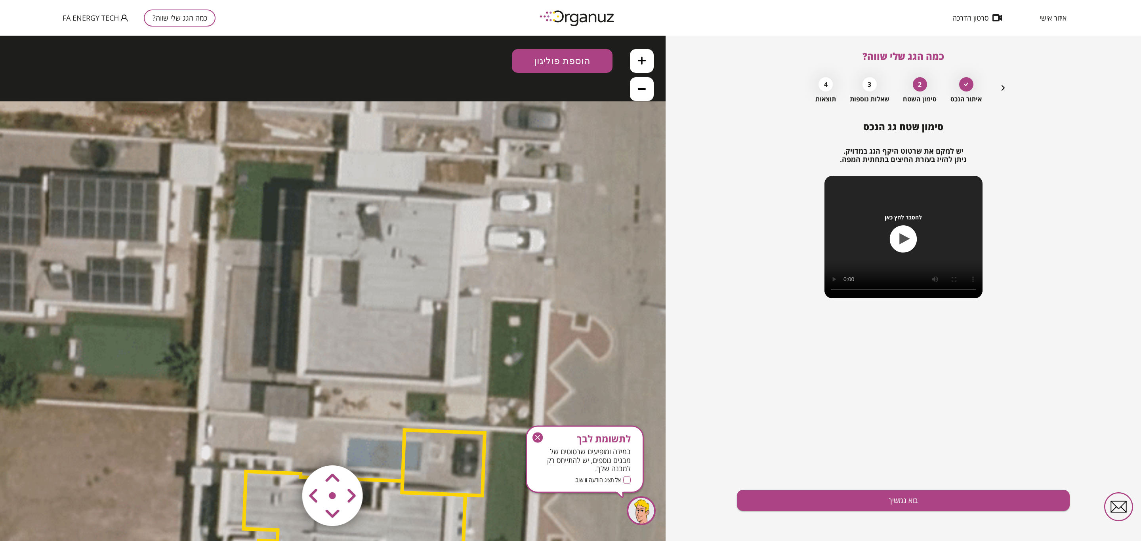
drag, startPoint x: 434, startPoint y: 183, endPoint x: 406, endPoint y: 480, distance: 297.8
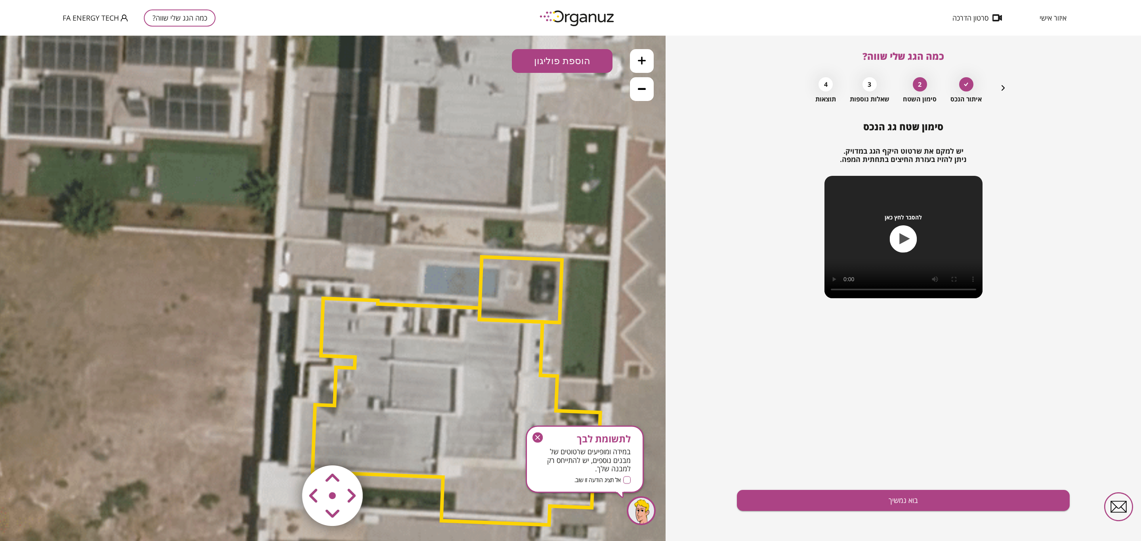
drag, startPoint x: 422, startPoint y: 349, endPoint x: 534, endPoint y: 13, distance: 353.4
click at [534, 36] on html ".st0 { fill: #FFFFFF; }" at bounding box center [333, 36] width 666 height 0
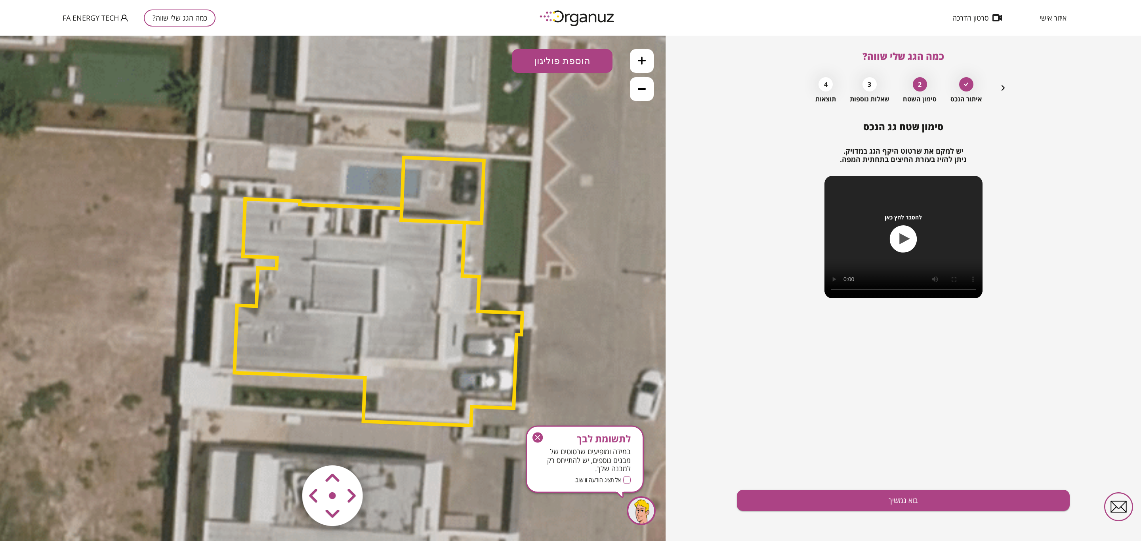
click at [458, 262] on polygon at bounding box center [379, 312] width 288 height 227
click at [642, 89] on icon at bounding box center [642, 89] width 8 height 2
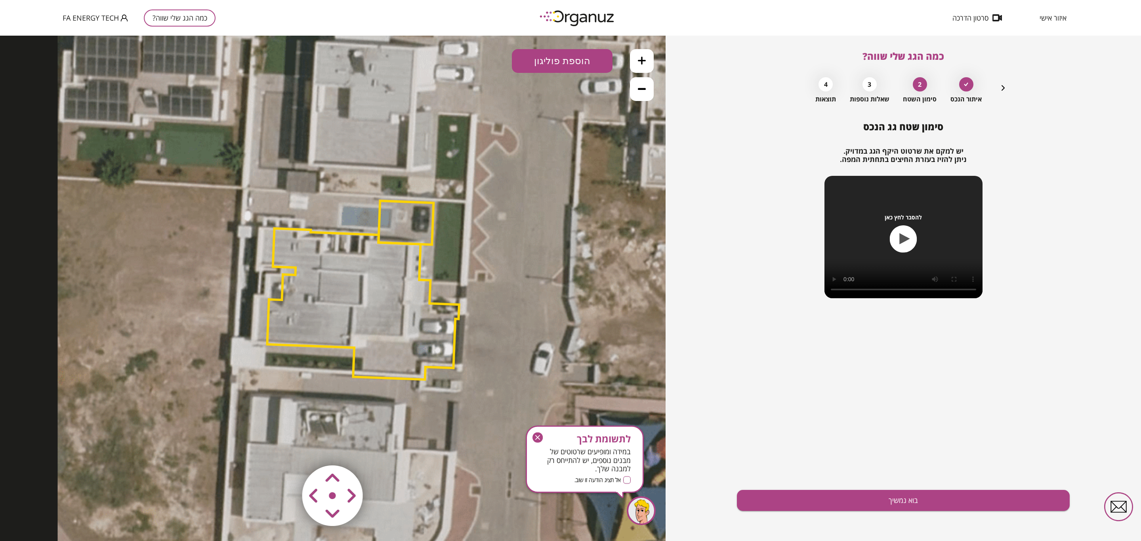
click at [642, 89] on icon at bounding box center [642, 89] width 8 height 2
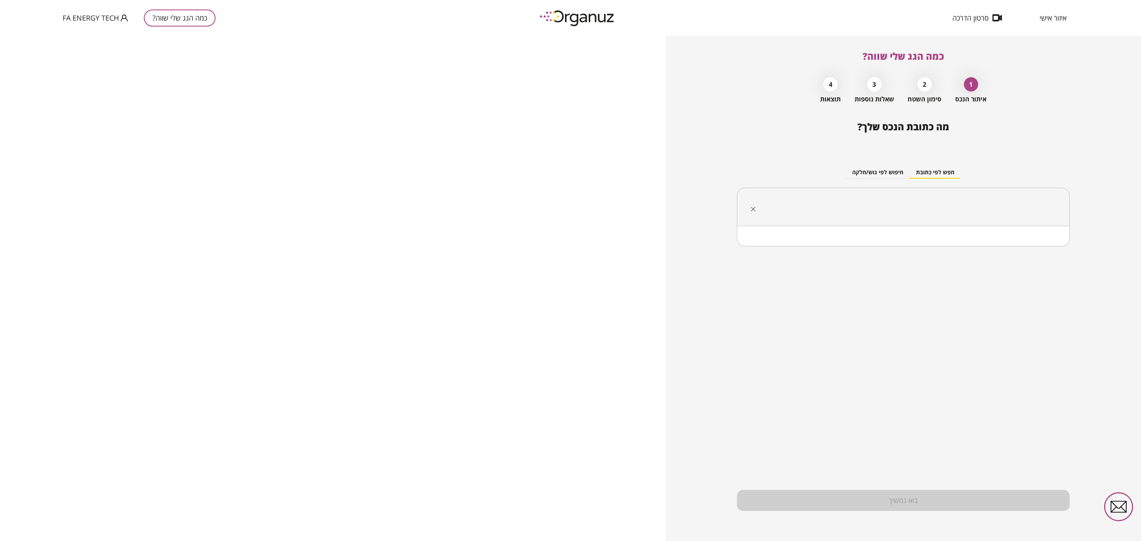
click at [969, 208] on input "text" at bounding box center [907, 207] width 308 height 20
click at [973, 244] on li "[PERSON_NAME]" at bounding box center [903, 246] width 312 height 14
type input "****"
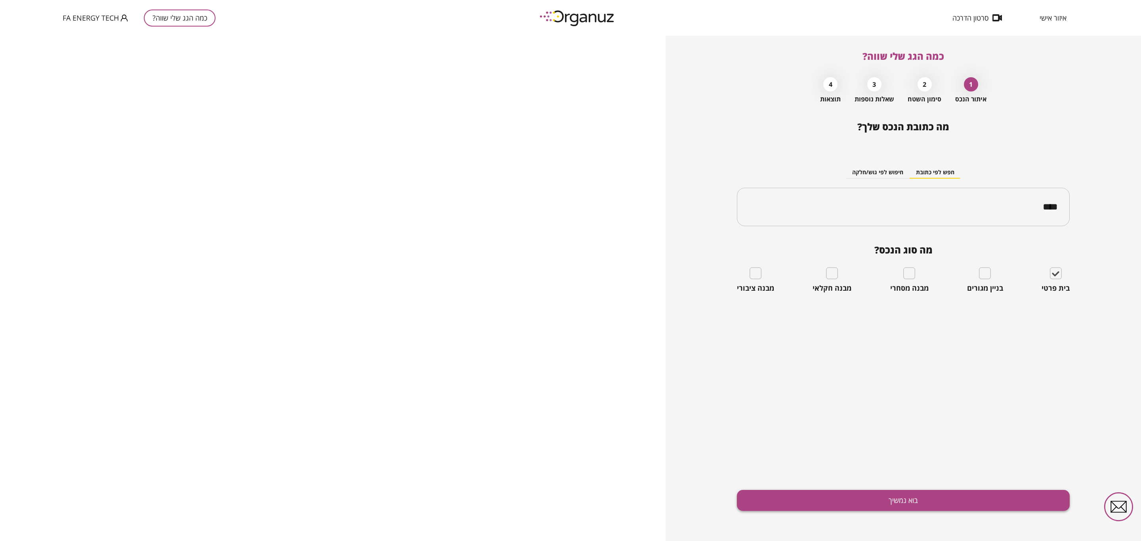
click at [917, 505] on button "בוא נמשיך" at bounding box center [903, 500] width 333 height 21
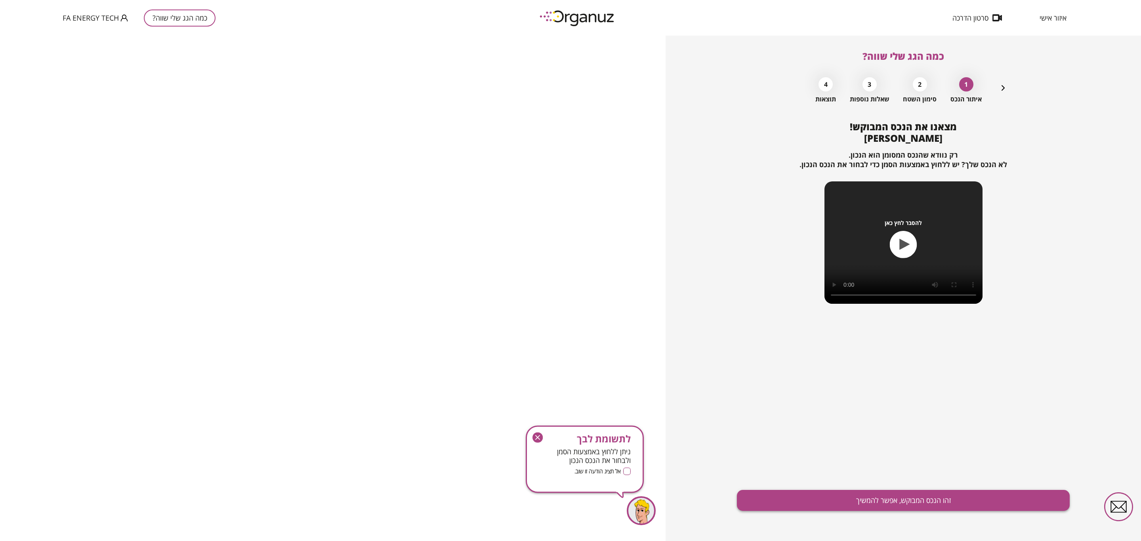
click at [911, 506] on button "זהו הנכס המבוקש, אפשר להמשיך" at bounding box center [903, 500] width 333 height 21
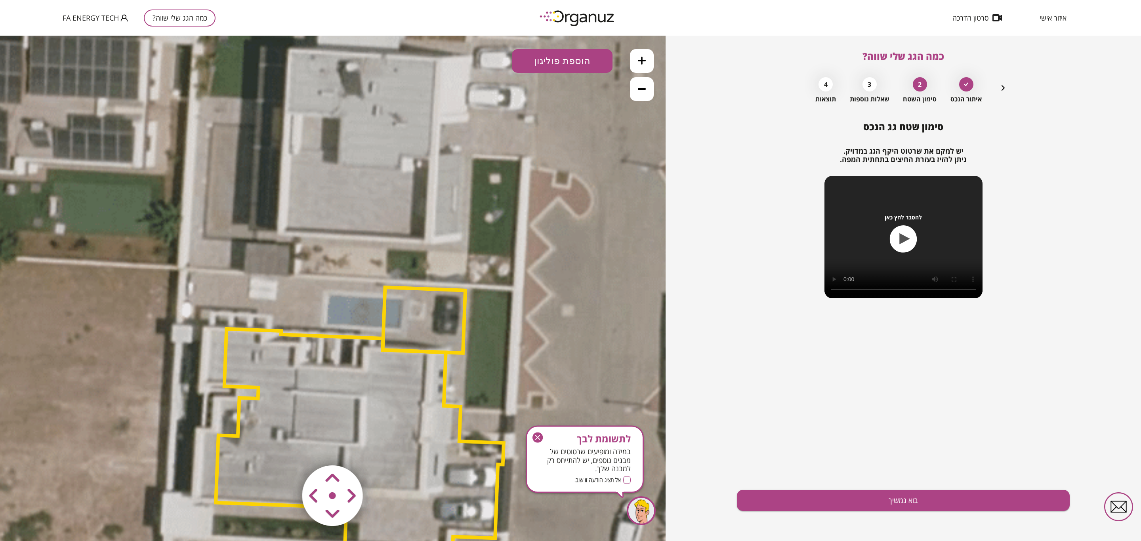
drag, startPoint x: 466, startPoint y: 315, endPoint x: 483, endPoint y: 461, distance: 146.0
click at [484, 481] on polygon at bounding box center [360, 442] width 288 height 227
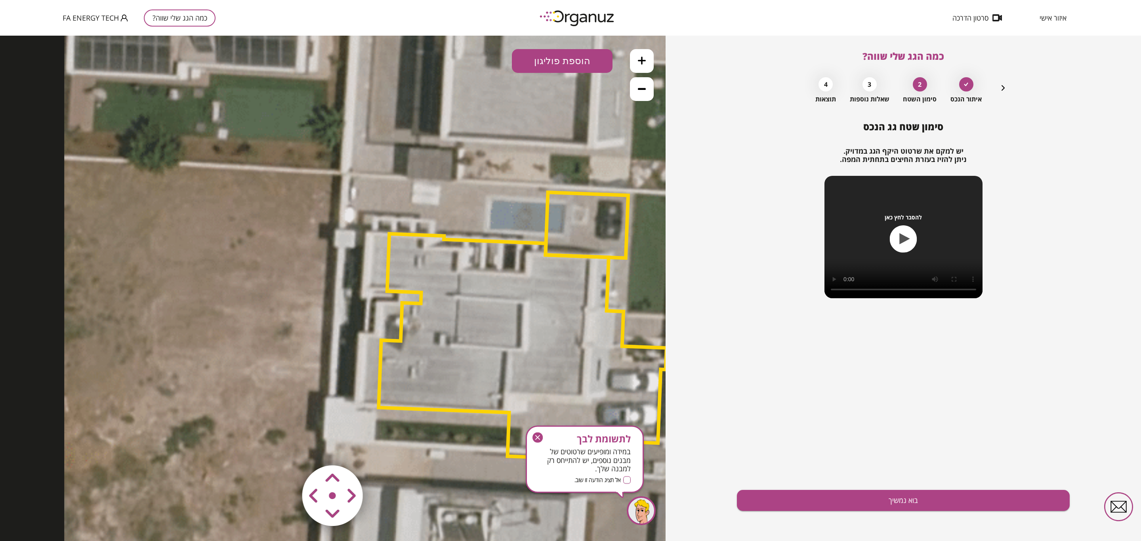
drag, startPoint x: 477, startPoint y: 205, endPoint x: 632, endPoint y: 94, distance: 190.4
click at [650, 77] on div ".st0 { fill: #FFFFFF; } 10" at bounding box center [333, 289] width 666 height 506
click at [633, 89] on button at bounding box center [642, 89] width 24 height 24
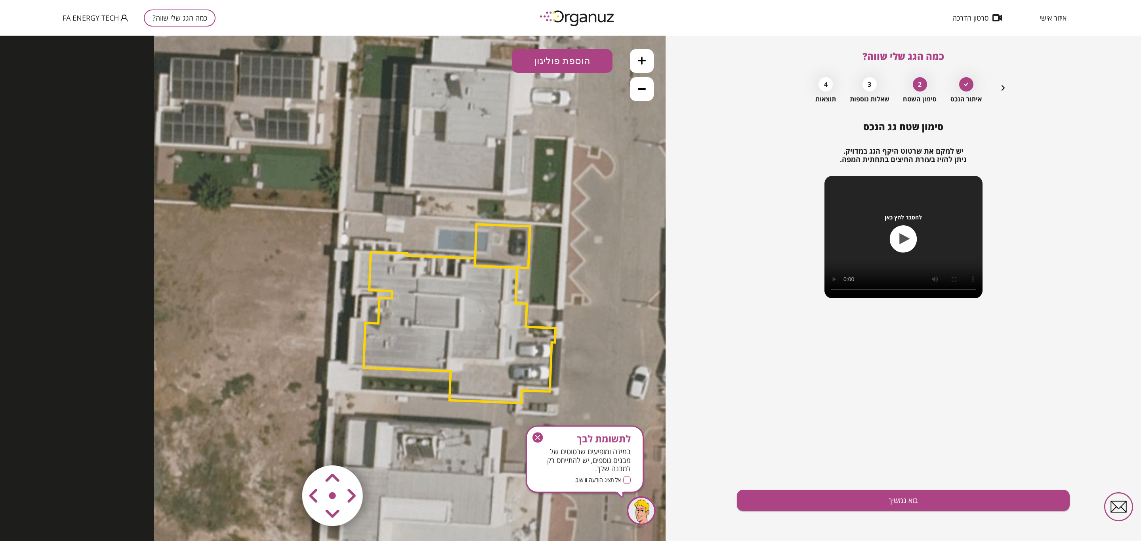
click at [633, 89] on button at bounding box center [642, 89] width 24 height 24
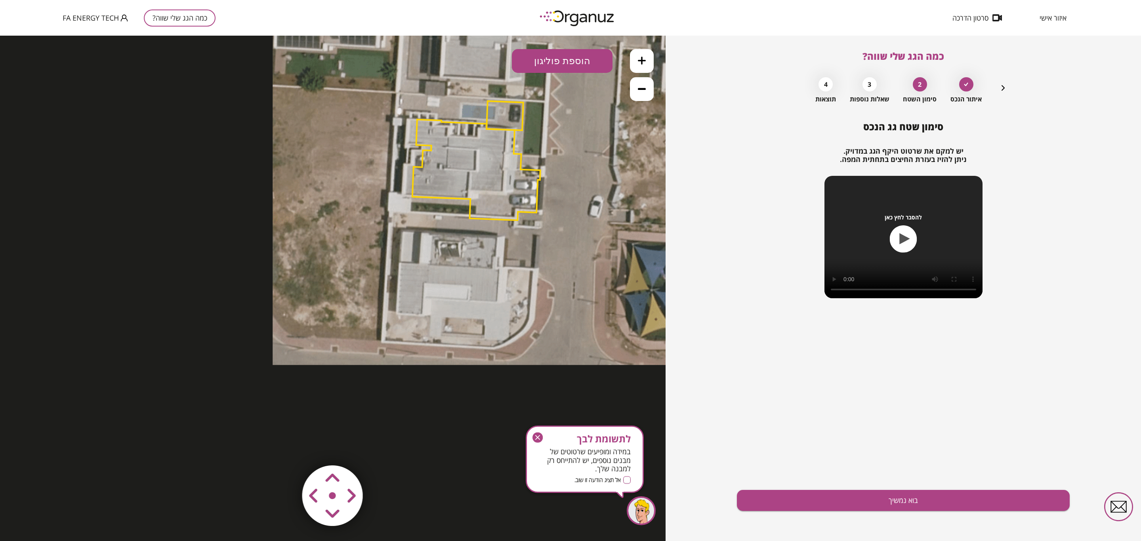
drag, startPoint x: 489, startPoint y: 294, endPoint x: 546, endPoint y: 153, distance: 151.5
click at [546, 153] on icon at bounding box center [478, 160] width 410 height 410
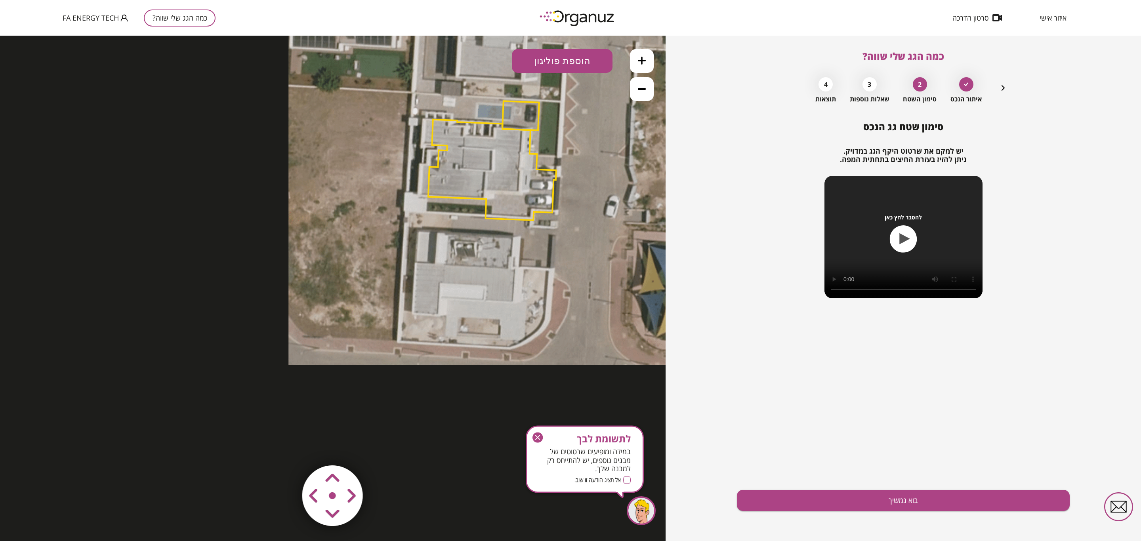
drag, startPoint x: 547, startPoint y: 310, endPoint x: 578, endPoint y: 304, distance: 31.5
click at [578, 304] on icon at bounding box center [494, 160] width 410 height 410
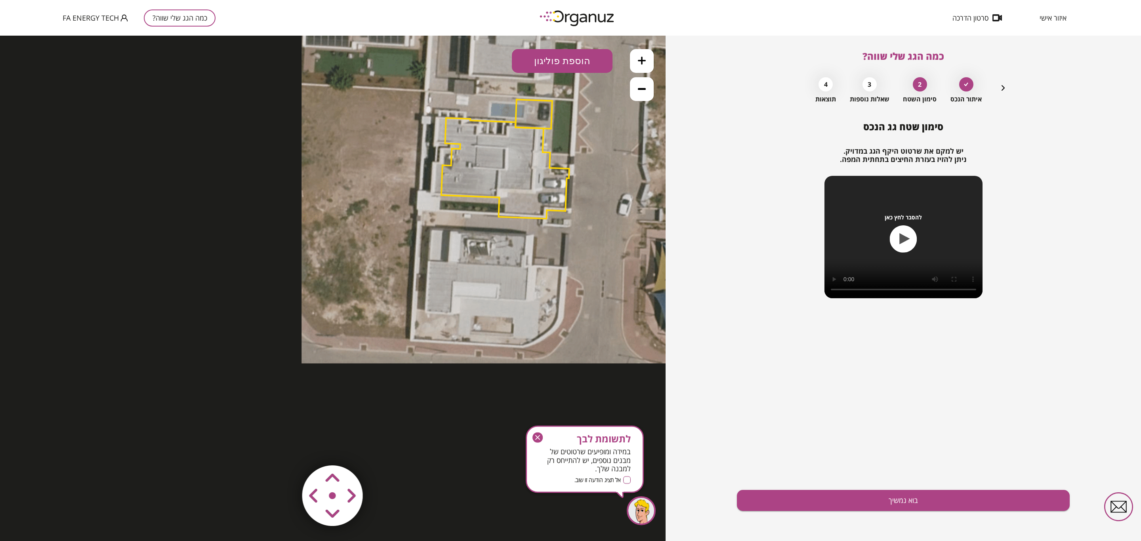
click at [525, 160] on polygon at bounding box center [506, 168] width 128 height 101
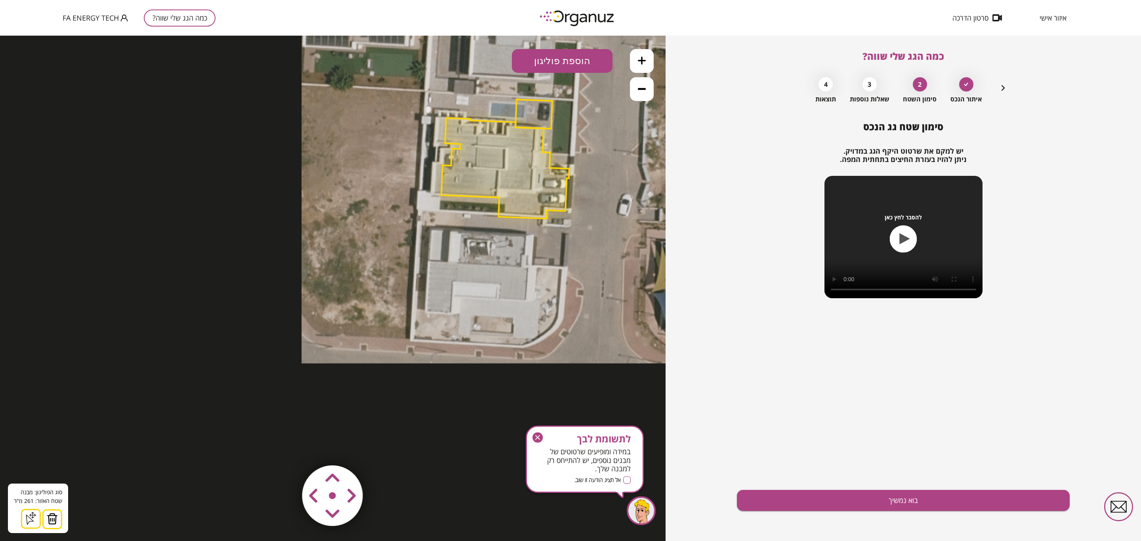
click at [56, 517] on img at bounding box center [52, 519] width 11 height 12
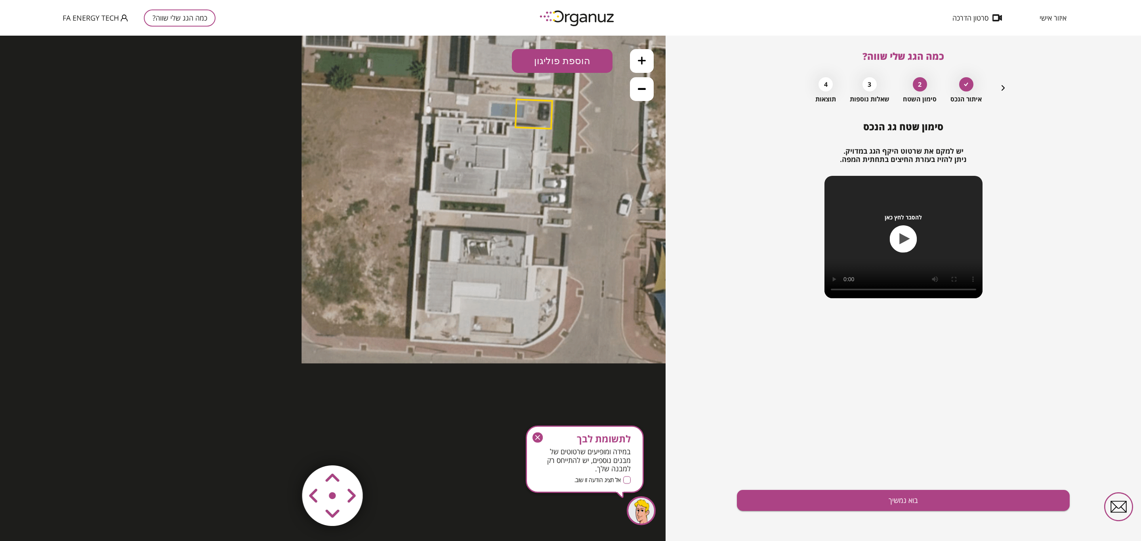
click at [533, 113] on polygon at bounding box center [534, 113] width 37 height 29
click at [53, 521] on img at bounding box center [49, 519] width 11 height 12
click at [637, 68] on button at bounding box center [642, 61] width 24 height 24
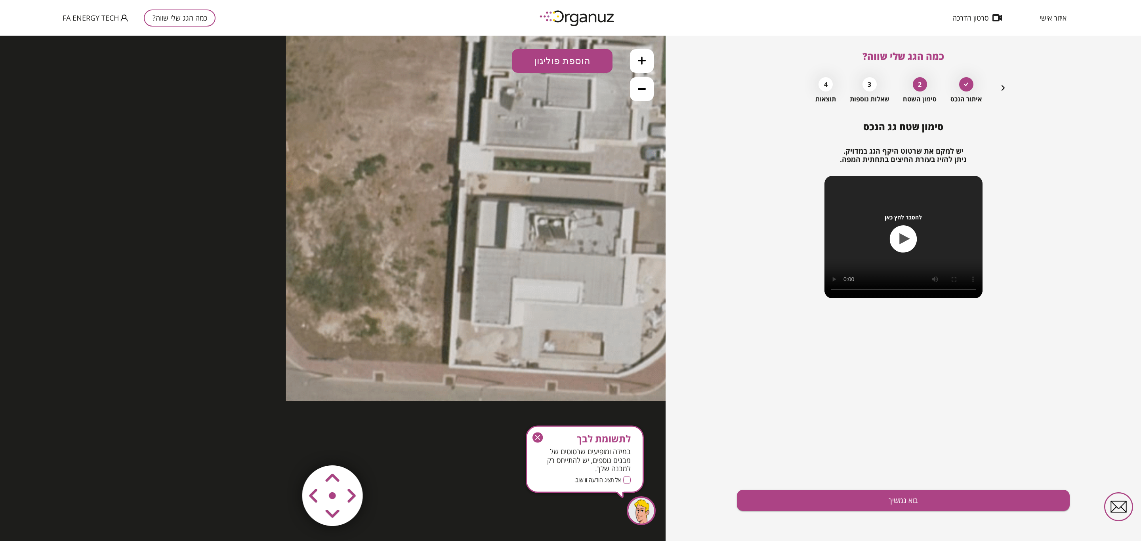
click at [637, 68] on button at bounding box center [642, 61] width 24 height 24
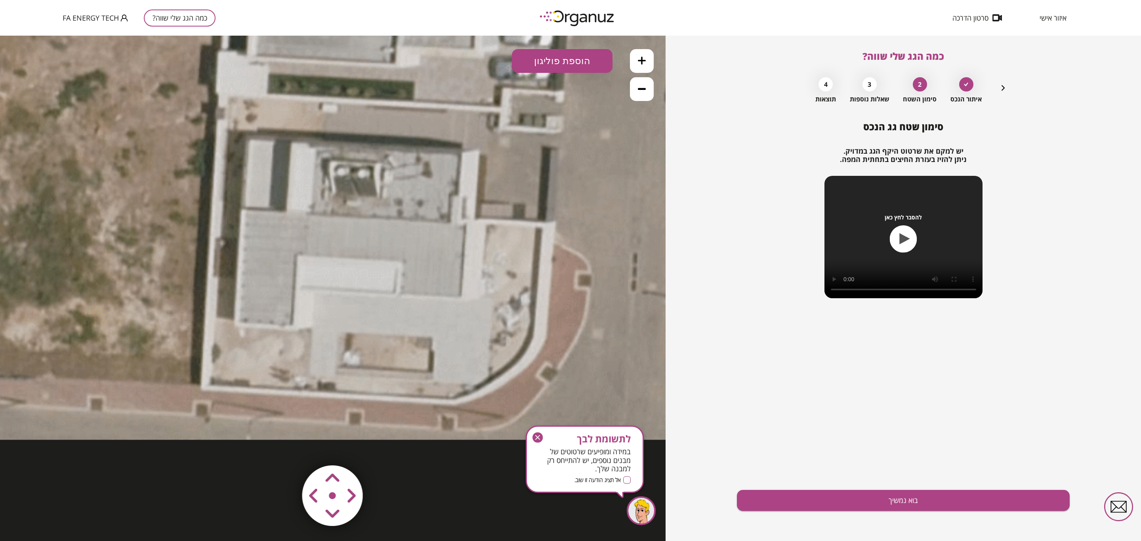
drag, startPoint x: 567, startPoint y: 344, endPoint x: 262, endPoint y: 326, distance: 306.1
click at [541, 58] on button "הוספת פוליגון" at bounding box center [562, 61] width 101 height 24
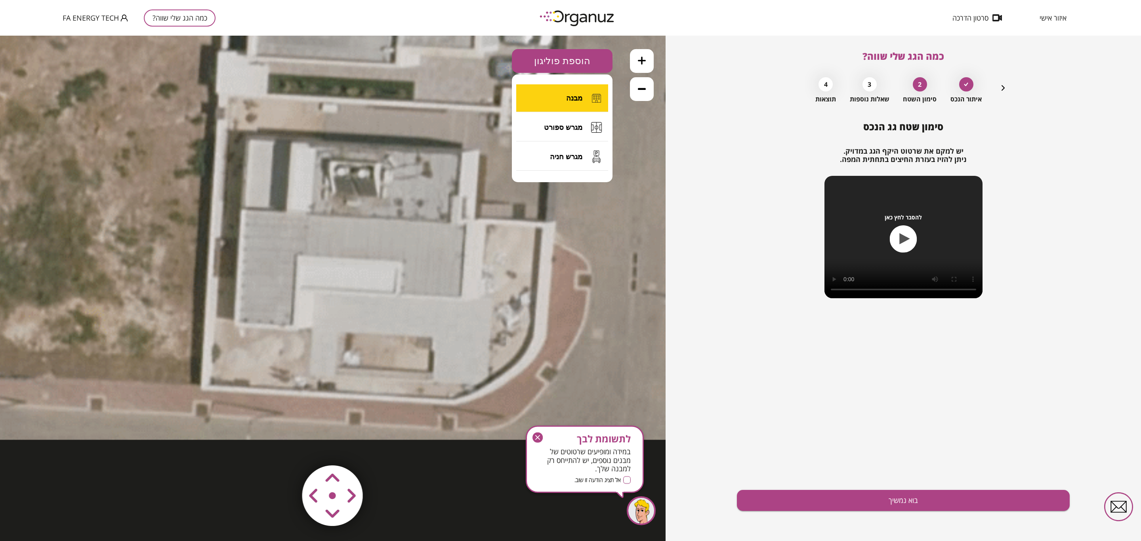
click at [549, 99] on button "מבנה" at bounding box center [562, 98] width 92 height 28
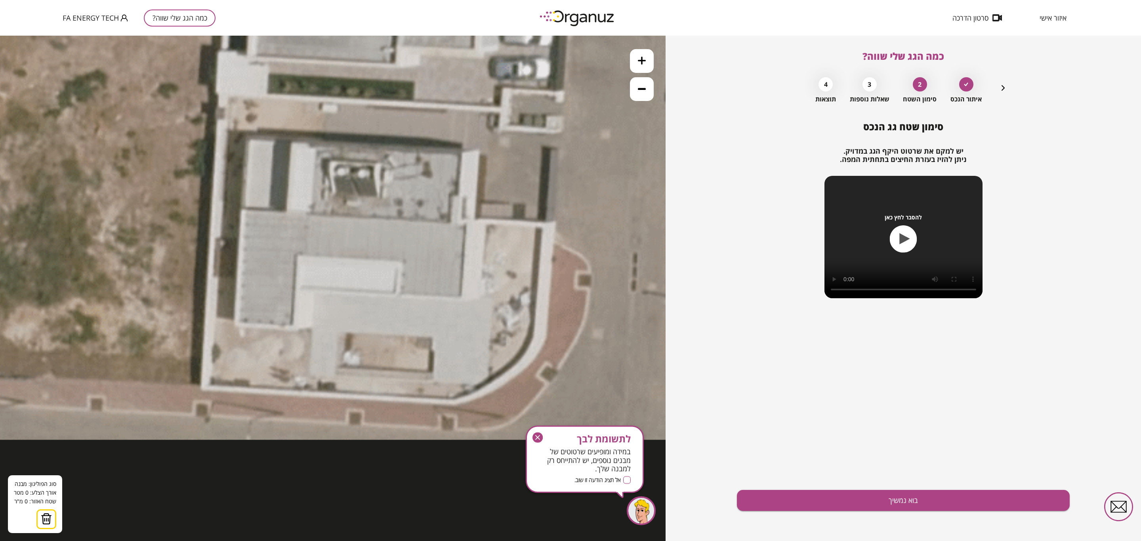
drag, startPoint x: 382, startPoint y: 151, endPoint x: 380, endPoint y: 172, distance: 20.2
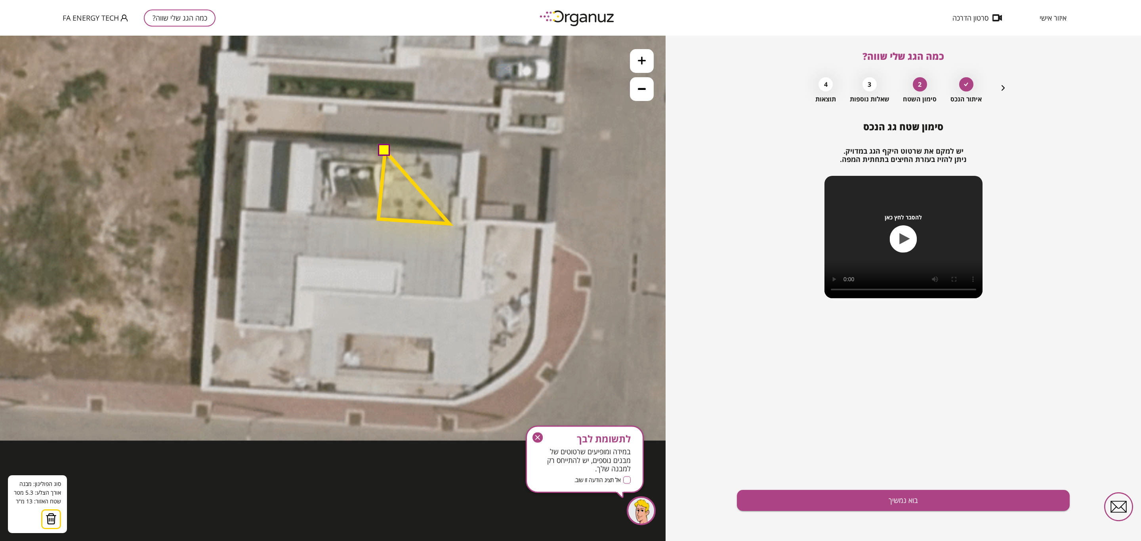
click at [449, 224] on polygon at bounding box center [413, 187] width 71 height 73
click at [452, 197] on polygon at bounding box center [414, 187] width 73 height 73
click at [458, 195] on polygon at bounding box center [418, 187] width 80 height 73
click at [461, 155] on polygon at bounding box center [419, 187] width 83 height 73
click at [383, 151] on button at bounding box center [384, 150] width 12 height 12
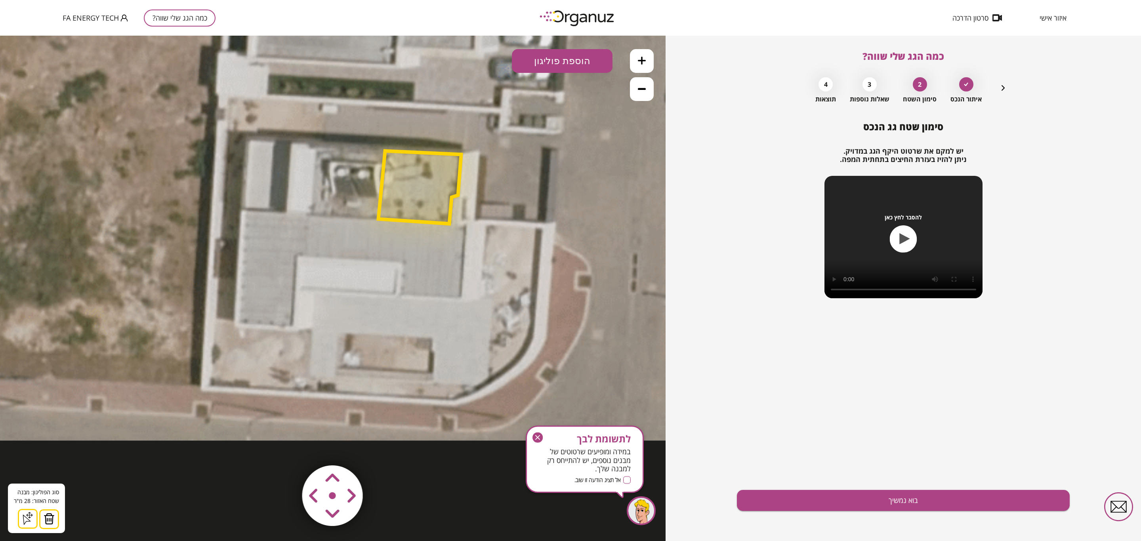
click at [551, 63] on button "הוספת פוליגון" at bounding box center [562, 61] width 101 height 24
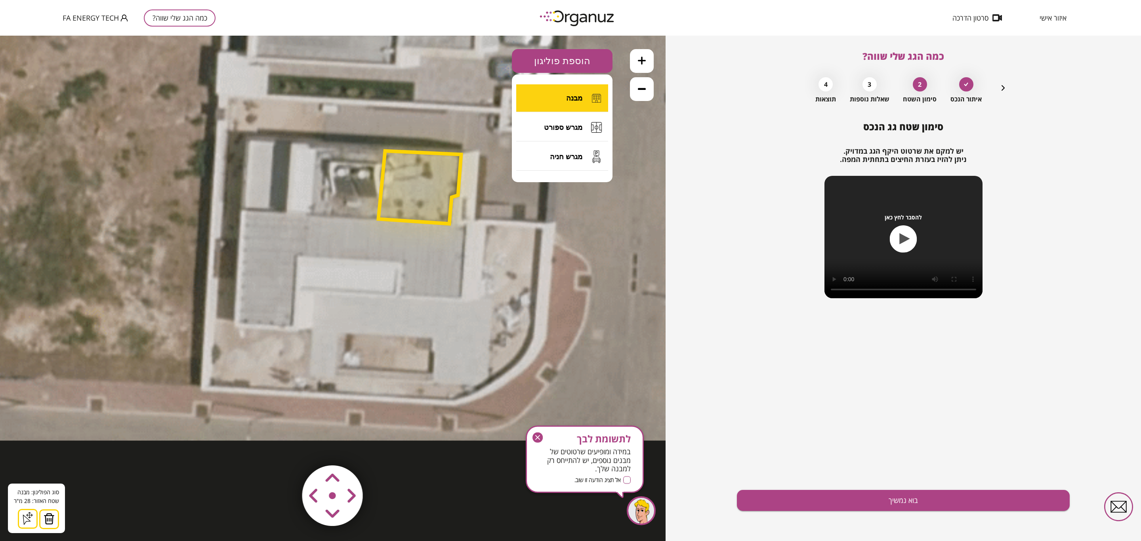
click at [560, 101] on button "מבנה" at bounding box center [562, 98] width 92 height 28
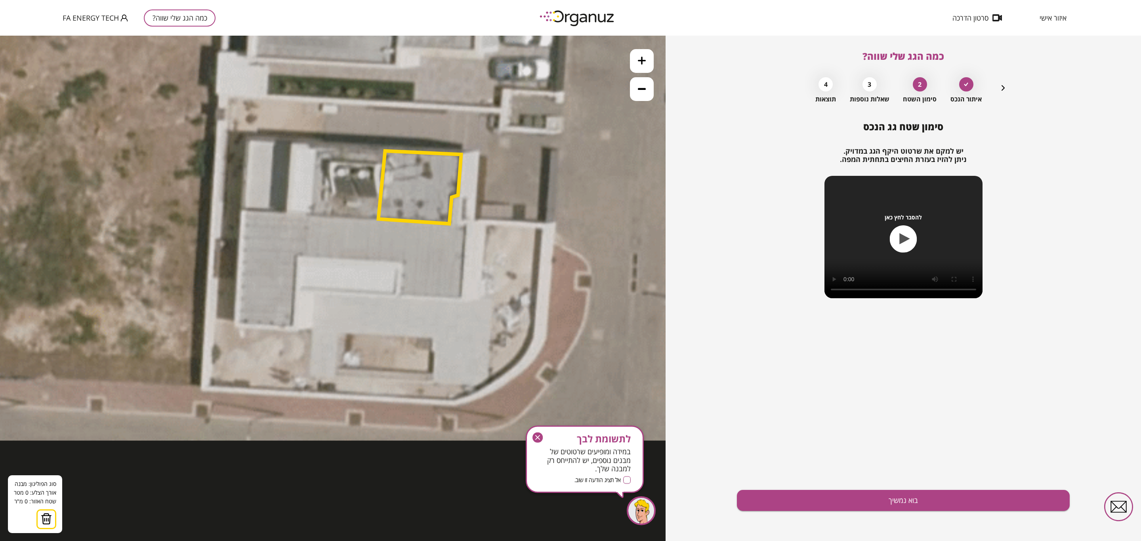
drag, startPoint x: 235, startPoint y: 325, endPoint x: 237, endPoint y: 321, distance: 4.1
click at [246, 210] on polygon at bounding box center [240, 266] width 11 height 112
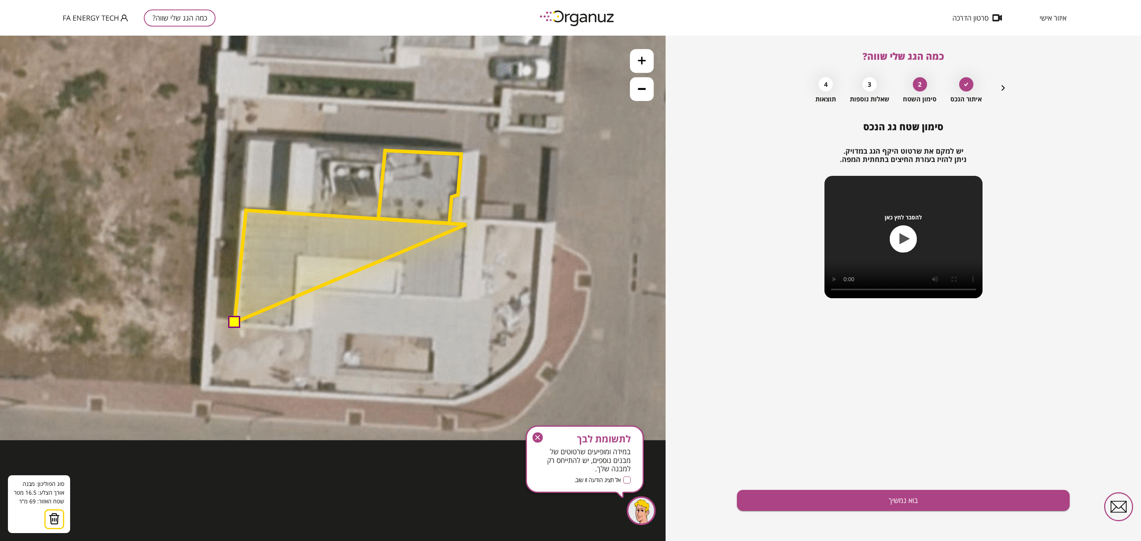
click at [466, 225] on polygon at bounding box center [351, 266] width 232 height 112
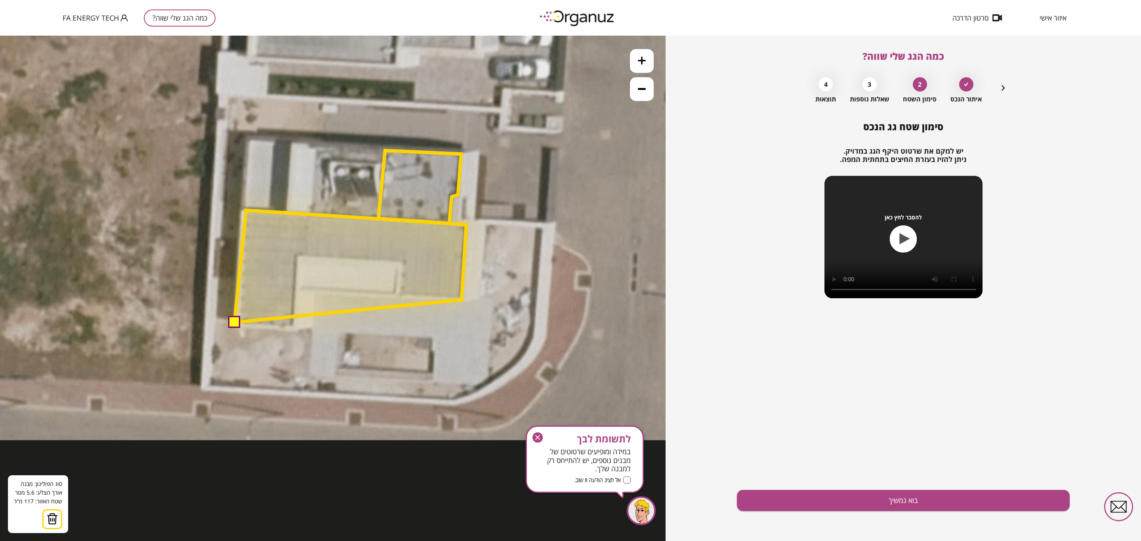
click at [462, 300] on polygon at bounding box center [351, 266] width 232 height 112
click at [294, 289] on polygon at bounding box center [351, 266] width 232 height 112
click at [292, 330] on polygon at bounding box center [351, 269] width 232 height 119
click at [232, 323] on button at bounding box center [234, 322] width 12 height 12
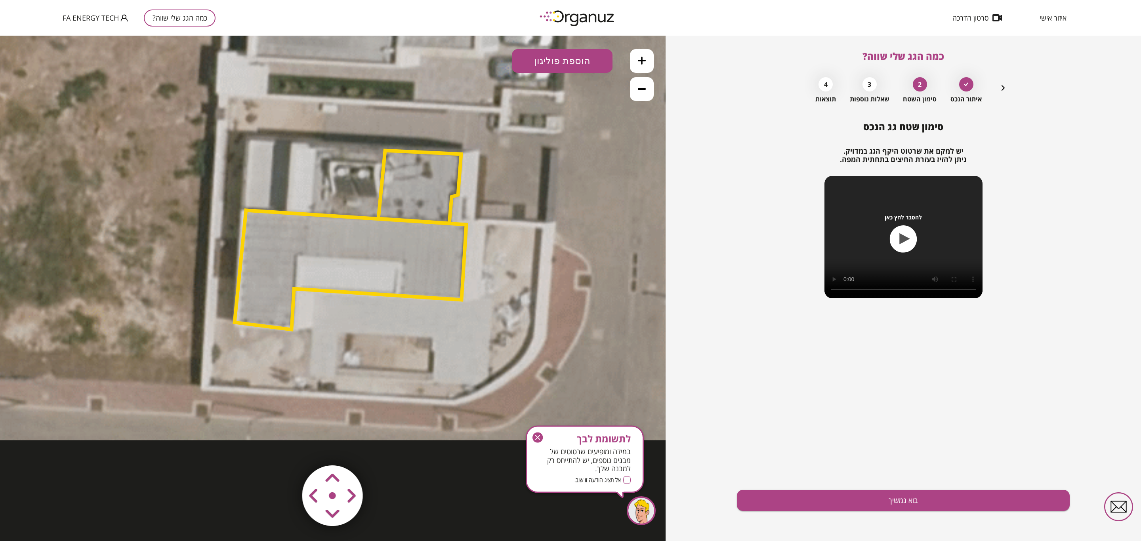
click at [365, 267] on polygon at bounding box center [351, 269] width 232 height 119
click at [439, 163] on polygon at bounding box center [419, 187] width 83 height 73
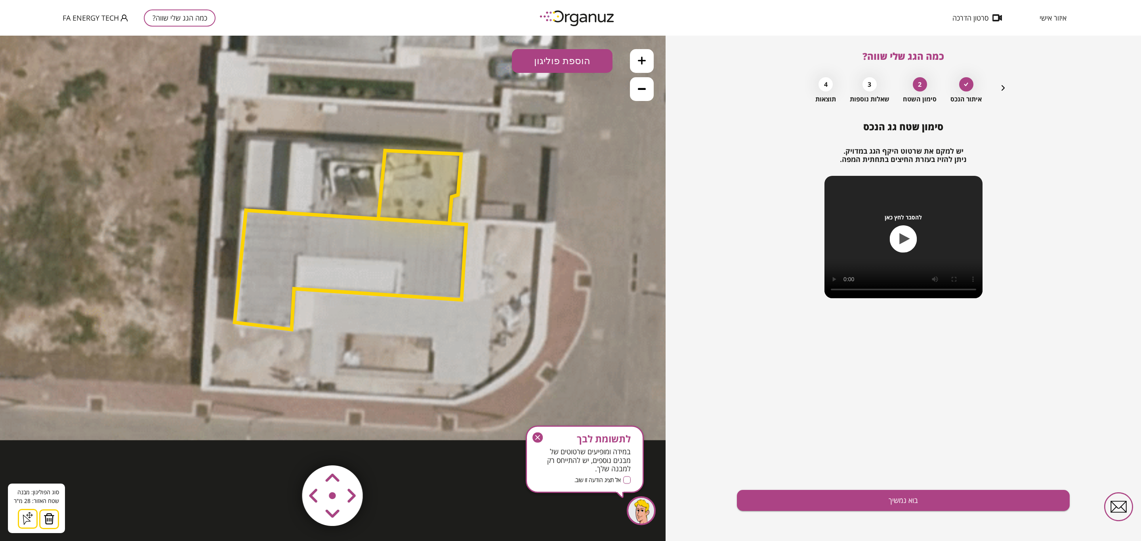
click at [382, 239] on polygon at bounding box center [351, 269] width 232 height 119
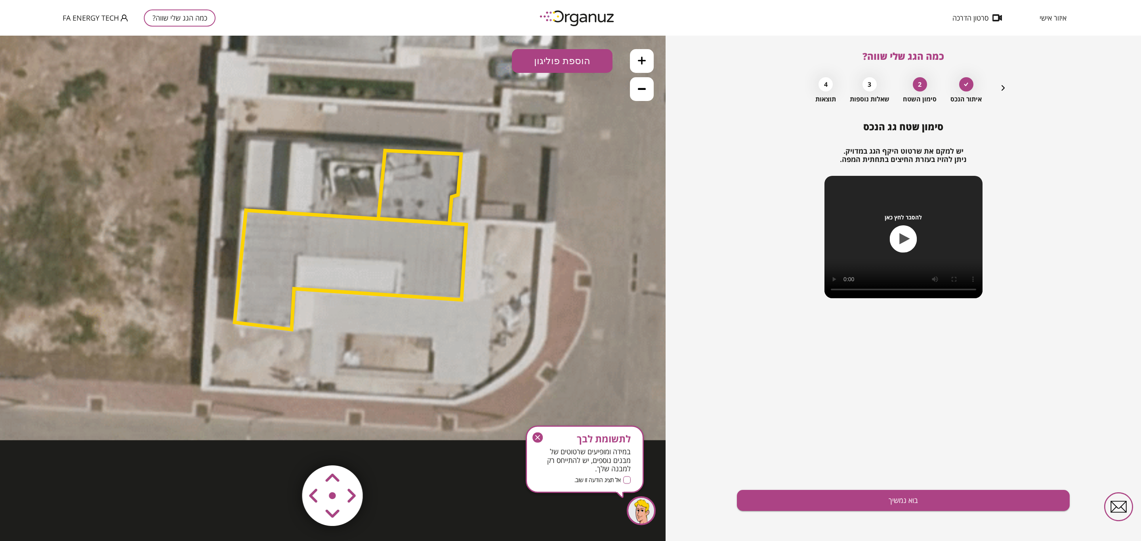
click at [379, 250] on polygon at bounding box center [351, 269] width 232 height 119
